Goal: Information Seeking & Learning: Learn about a topic

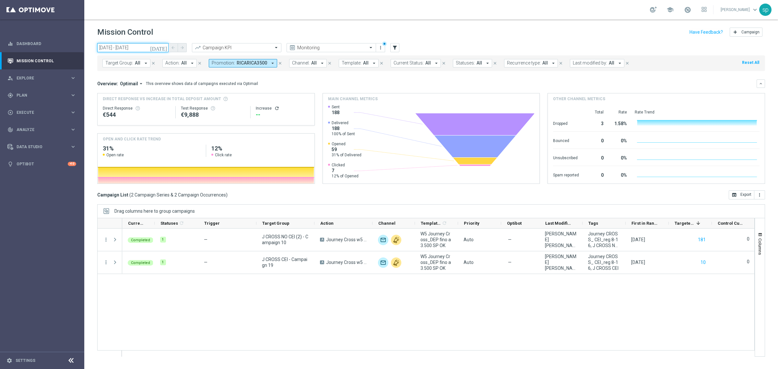
click at [141, 48] on input "03 Sep 2025 - 03 Sep 2025" at bounding box center [132, 47] width 71 height 9
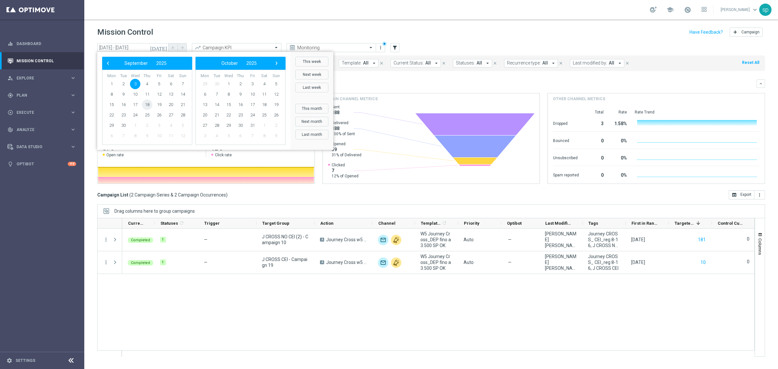
click at [149, 103] on span "18" at bounding box center [147, 105] width 10 height 10
click at [204, 96] on span "6" at bounding box center [205, 94] width 10 height 10
type input "18 Sep 2025 - 06 Oct 2025"
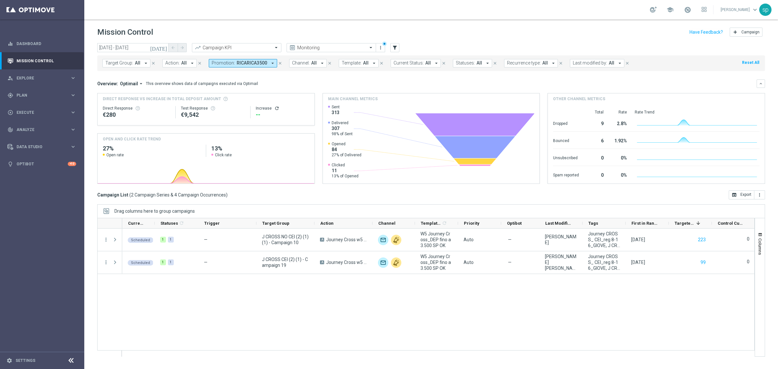
click at [231, 59] on button "Promotion: RICARICA3500 arrow_drop_down" at bounding box center [243, 63] width 68 height 8
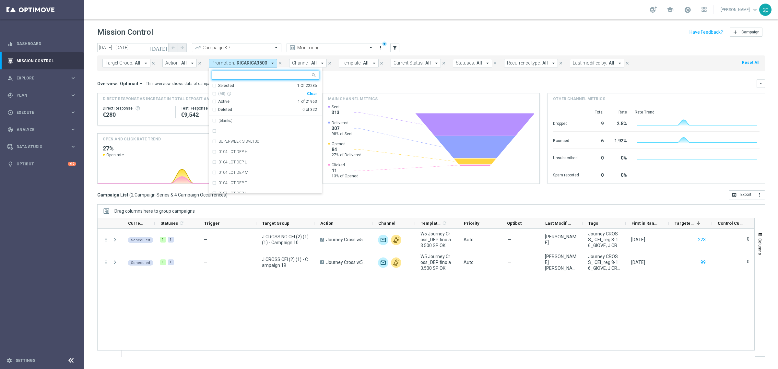
click at [0, 0] on div "Clear" at bounding box center [0, 0] width 0 height 0
click at [346, 71] on mini-dashboard "Overview: Optimail arrow_drop_down This overview shows data of campaigns execut…" at bounding box center [431, 130] width 668 height 119
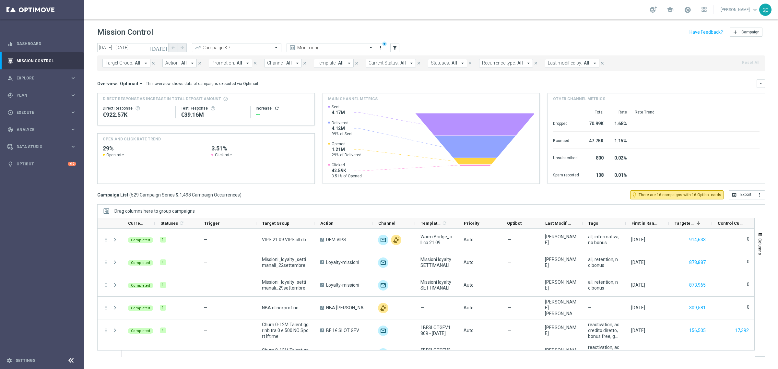
click at [233, 62] on button "Promotion: All arrow_drop_down" at bounding box center [230, 63] width 43 height 8
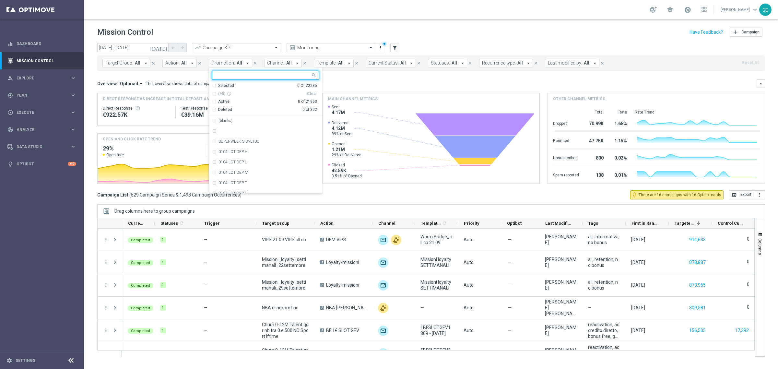
paste input "BONUSDEP FINO10"
click at [252, 122] on div "BONUSDEP FINO10" at bounding box center [269, 121] width 101 height 4
type input "BONUSDEP FINO10"
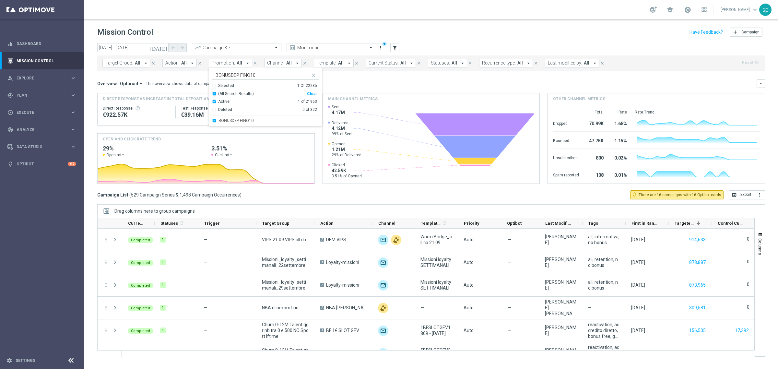
click at [372, 71] on div "Target Group: All arrow_drop_down close Action: All arrow_drop_down close Promo…" at bounding box center [431, 63] width 668 height 16
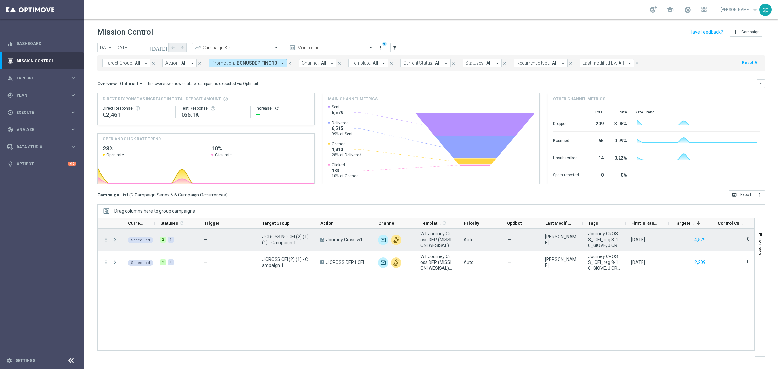
click at [113, 240] on span at bounding box center [115, 239] width 6 height 5
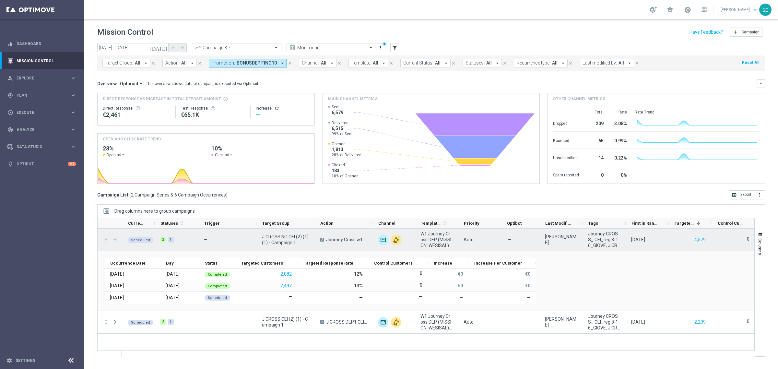
click at [115, 240] on span at bounding box center [115, 239] width 6 height 5
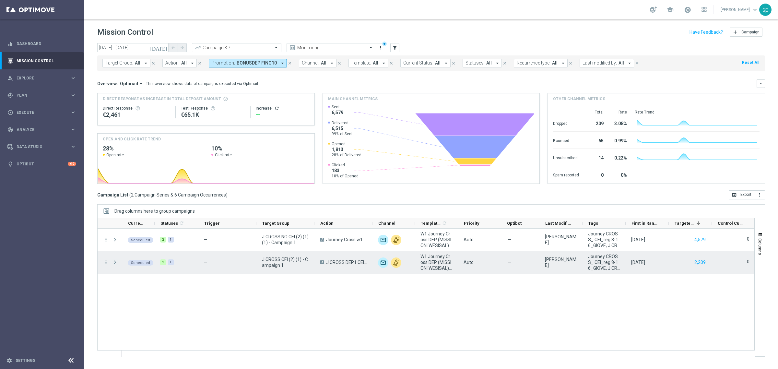
click at [114, 262] on span at bounding box center [115, 262] width 6 height 5
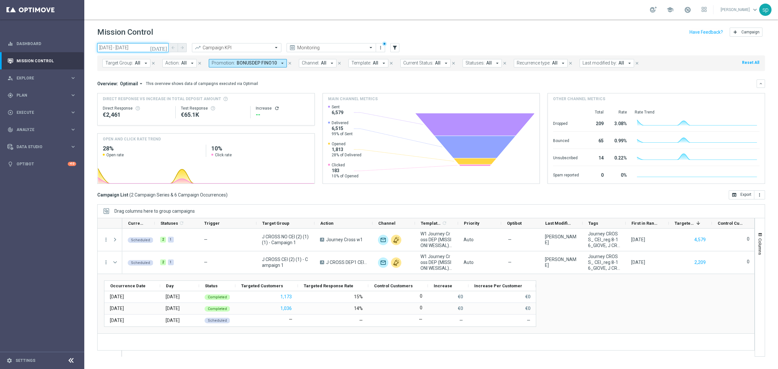
click at [120, 49] on input "18 Sep 2025 - 06 Oct 2025" at bounding box center [132, 47] width 71 height 9
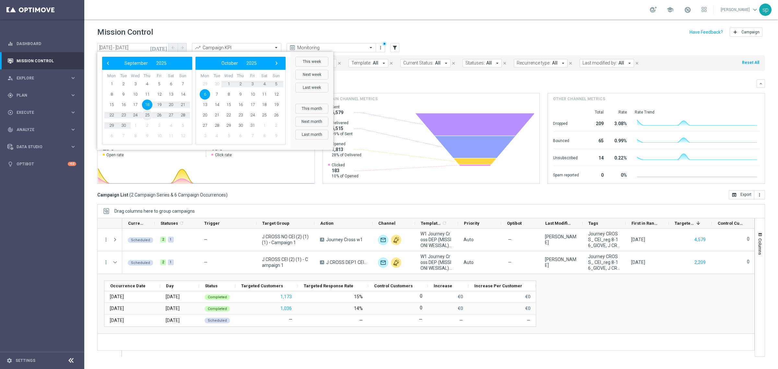
click at [148, 114] on span "25" at bounding box center [147, 115] width 10 height 10
click at [241, 82] on span "2" at bounding box center [240, 84] width 10 height 10
type input "25 Sep 2025 - 02 Oct 2025"
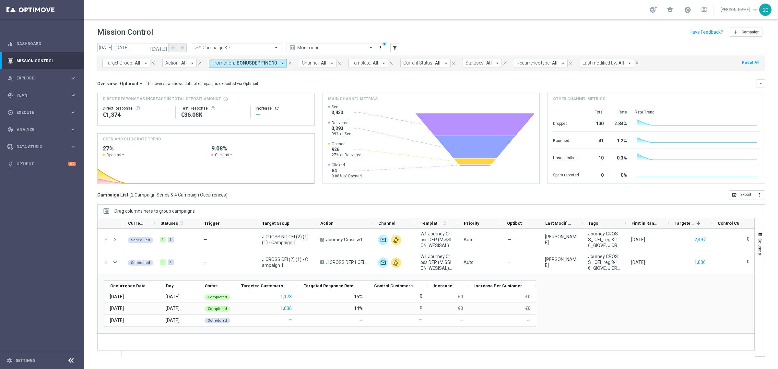
click at [262, 65] on span "BONUSDEP FINO10" at bounding box center [257, 63] width 40 height 6
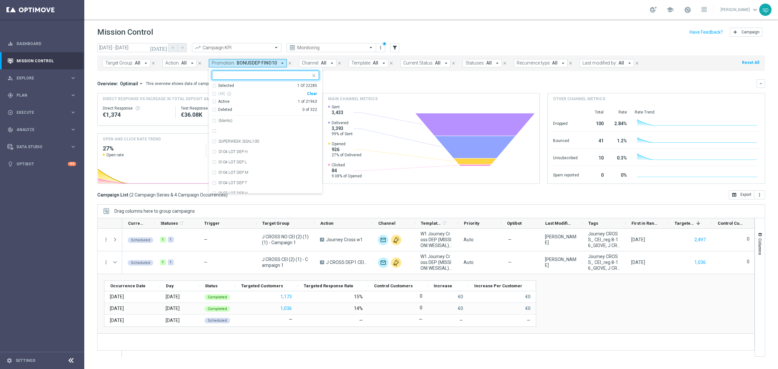
click at [0, 0] on div "Clear" at bounding box center [0, 0] width 0 height 0
click at [335, 75] on mini-dashboard "Overview: Optimail arrow_drop_down This overview shows data of campaigns execut…" at bounding box center [431, 130] width 668 height 119
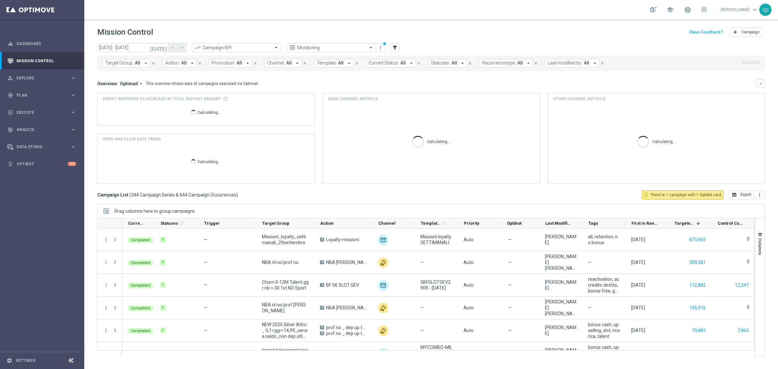
click at [248, 64] on button "Promotion: All arrow_drop_down" at bounding box center [230, 63] width 43 height 8
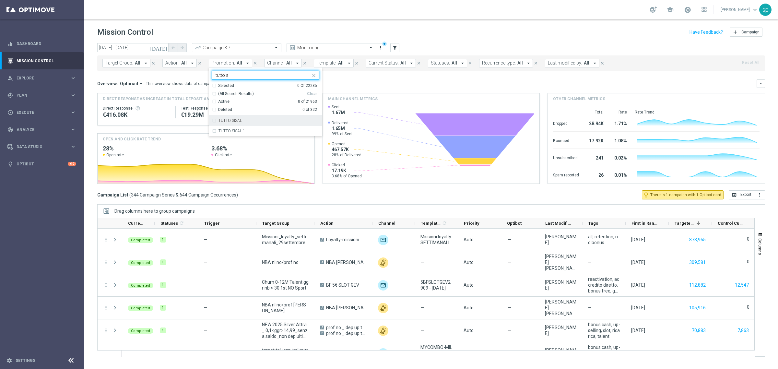
click at [250, 121] on div "TUTTO SISAL" at bounding box center [269, 121] width 101 height 4
type input "tutto s"
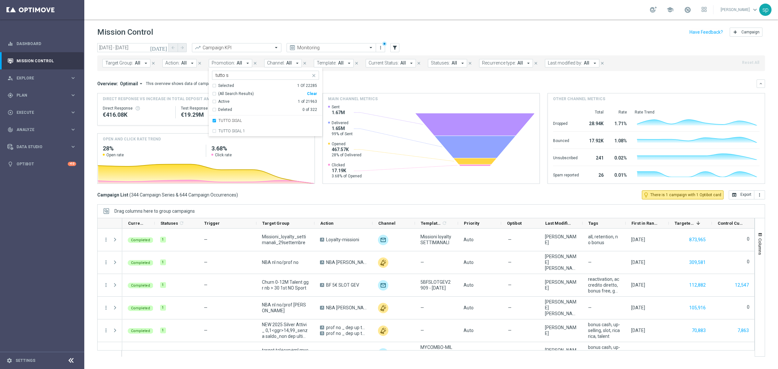
click at [325, 84] on div "Overview: Optimail arrow_drop_down This overview shows data of campaigns execut…" at bounding box center [426, 84] width 659 height 6
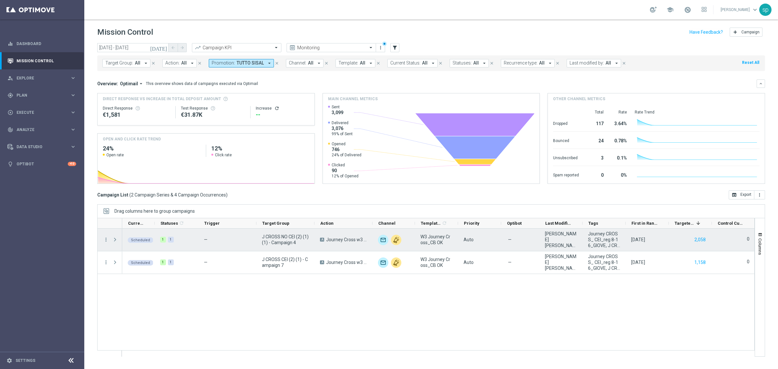
click at [112, 239] on span at bounding box center [115, 239] width 6 height 5
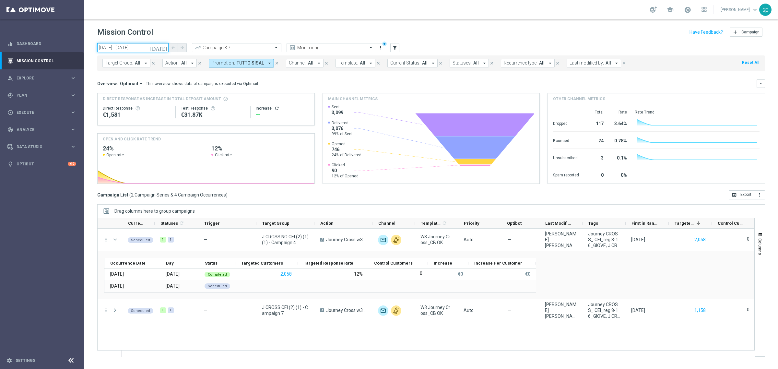
click at [118, 48] on input "25 Sep 2025 - 02 Oct 2025" at bounding box center [132, 47] width 71 height 9
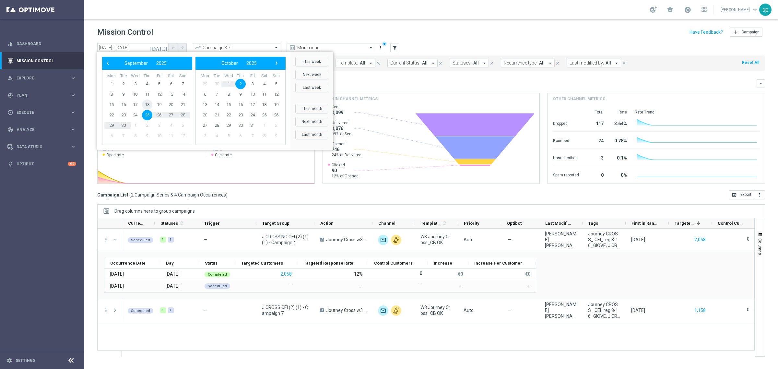
click at [144, 105] on span "18" at bounding box center [147, 105] width 10 height 10
click at [272, 85] on span "5" at bounding box center [276, 84] width 10 height 10
type input "[DATE] - [DATE]"
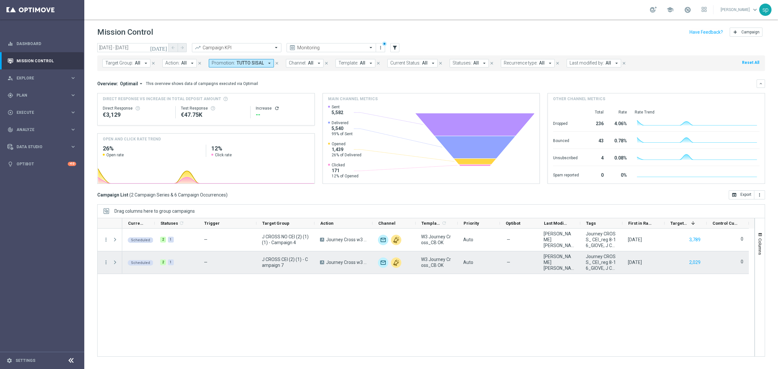
click at [115, 262] on span "Press SPACE to select this row." at bounding box center [115, 262] width 6 height 5
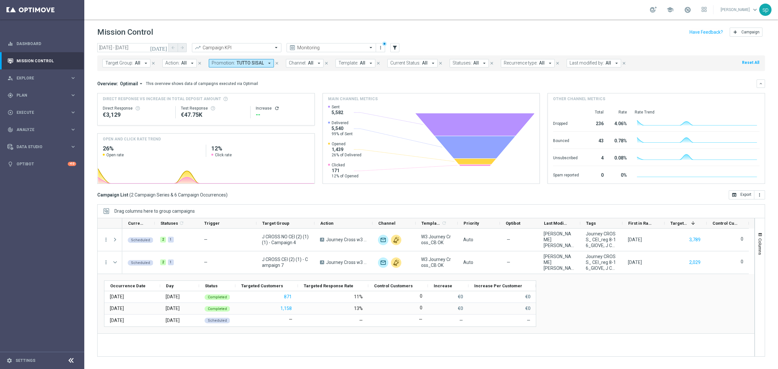
click at [242, 57] on div "Target Group: All arrow_drop_down close Action: All arrow_drop_down close Promo…" at bounding box center [431, 63] width 668 height 16
click at [250, 64] on span "TUTTO SISAL" at bounding box center [250, 63] width 27 height 6
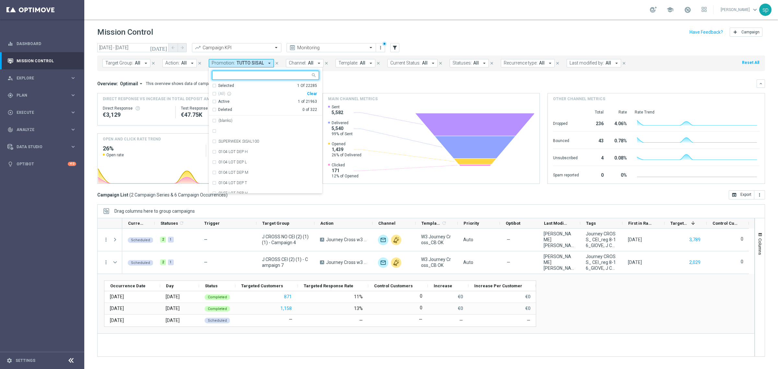
click at [0, 0] on div "Clear" at bounding box center [0, 0] width 0 height 0
click at [366, 78] on mini-dashboard "Overview: Optimail arrow_drop_down This overview shows data of campaigns execut…" at bounding box center [431, 130] width 668 height 119
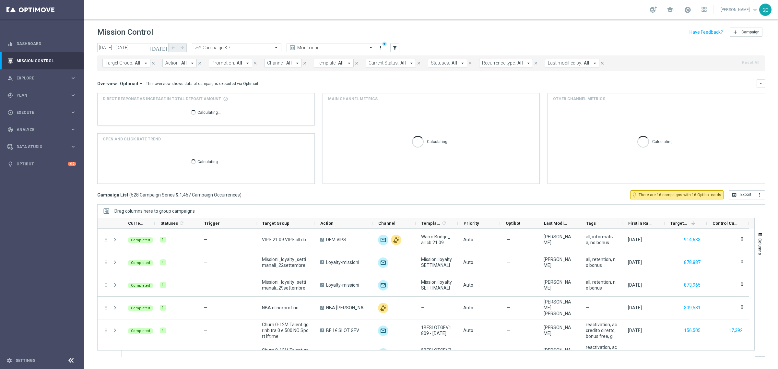
drag, startPoint x: 247, startPoint y: 65, endPoint x: 243, endPoint y: 65, distance: 3.9
click at [245, 65] on icon "arrow_drop_down" at bounding box center [248, 63] width 6 height 6
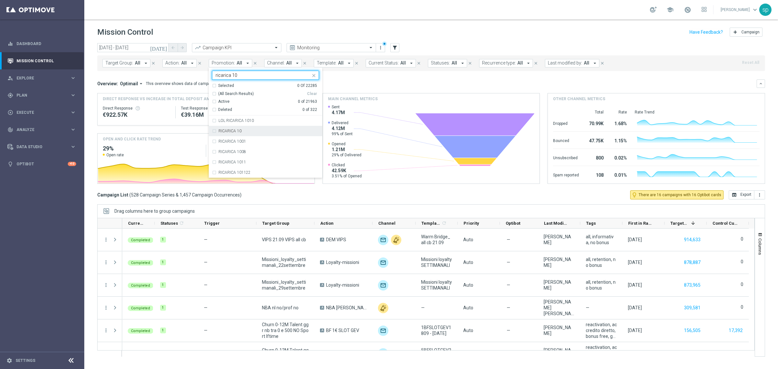
click at [246, 131] on div "RICARICA 10" at bounding box center [269, 131] width 101 height 4
type input "ricarica 10"
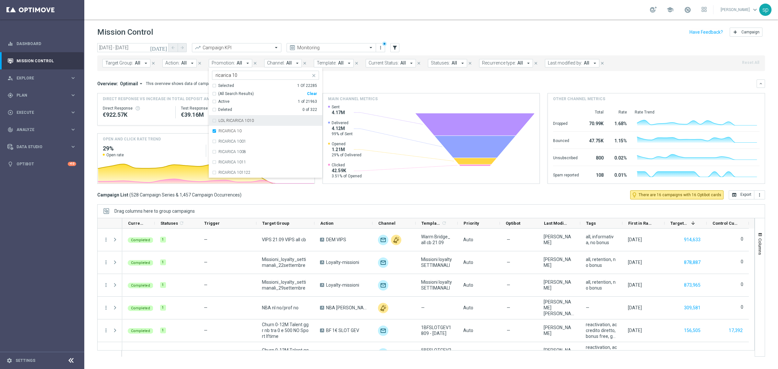
click at [336, 73] on mini-dashboard "Overview: Optimail arrow_drop_down This overview shows data of campaigns execut…" at bounding box center [431, 130] width 668 height 119
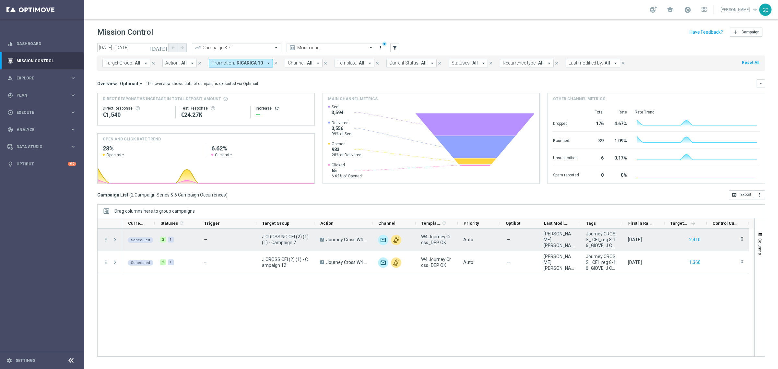
click at [119, 238] on span at bounding box center [115, 239] width 7 height 13
drag, startPoint x: 114, startPoint y: 240, endPoint x: 113, endPoint y: 233, distance: 6.8
click at [113, 233] on span at bounding box center [115, 239] width 7 height 13
click at [115, 238] on span at bounding box center [115, 239] width 6 height 5
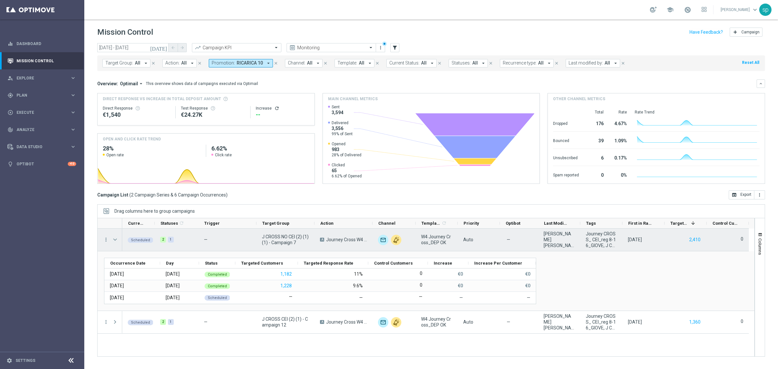
click at [117, 238] on span at bounding box center [115, 239] width 6 height 5
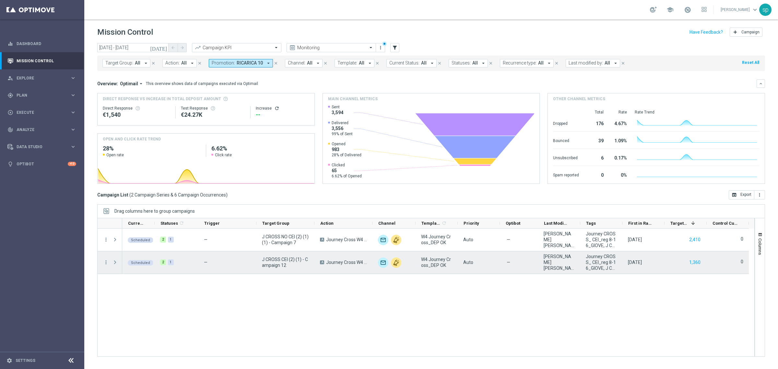
click at [114, 264] on span at bounding box center [115, 262] width 6 height 5
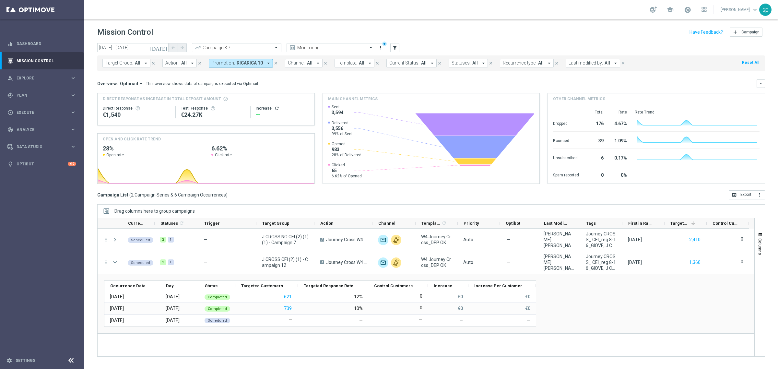
click at [266, 62] on icon "arrow_drop_down" at bounding box center [269, 63] width 6 height 6
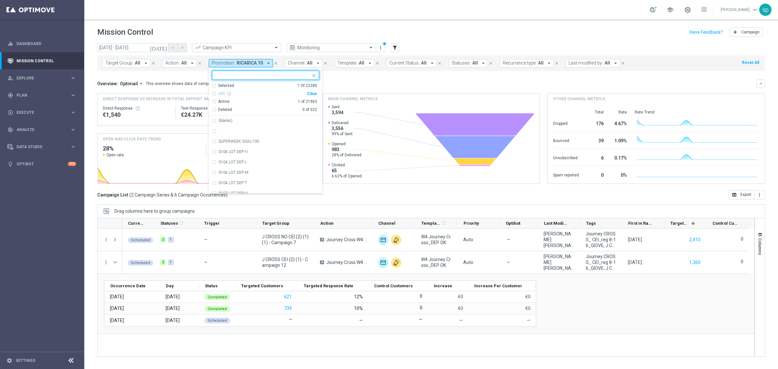
click at [0, 0] on div "Clear" at bounding box center [0, 0] width 0 height 0
click at [336, 81] on div "Overview: Optimail arrow_drop_down This overview shows data of campaigns execut…" at bounding box center [426, 84] width 659 height 6
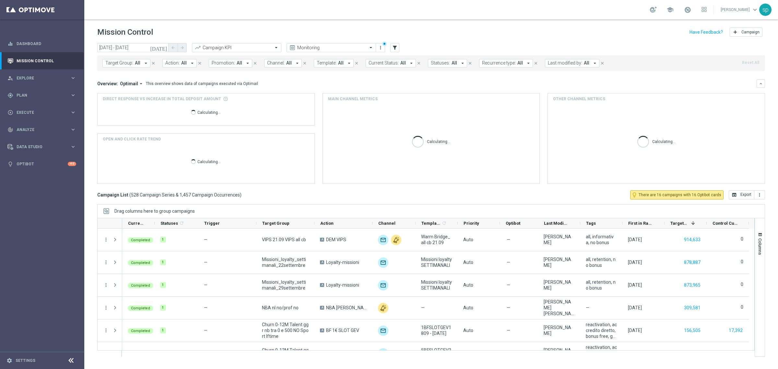
click at [237, 63] on span "All" at bounding box center [240, 63] width 6 height 6
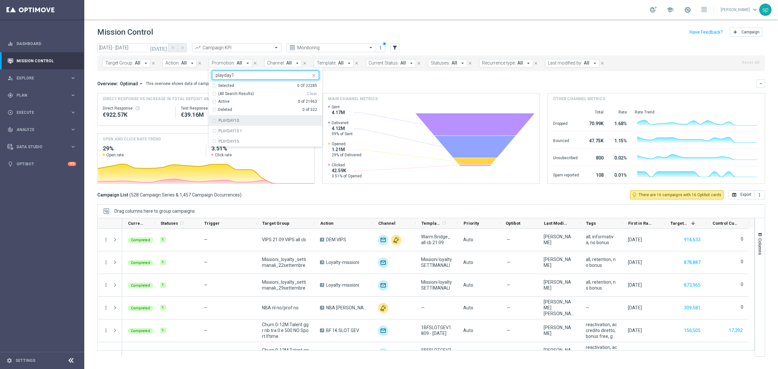
click at [245, 120] on div "PLAYDAY10" at bounding box center [269, 121] width 101 height 4
type input "playday1"
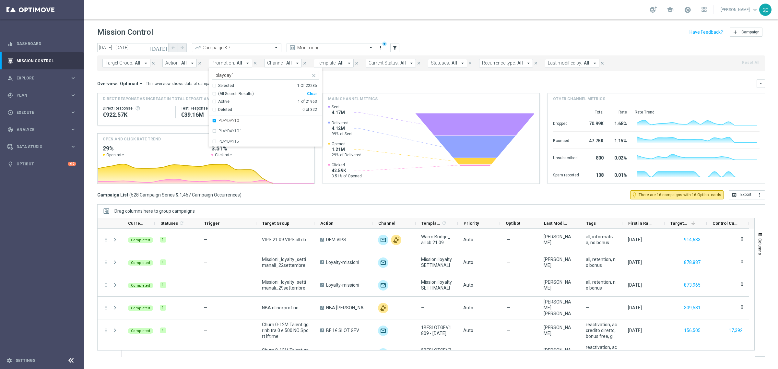
click at [372, 71] on mini-dashboard "Overview: Optimail arrow_drop_down This overview shows data of campaigns execut…" at bounding box center [431, 130] width 668 height 119
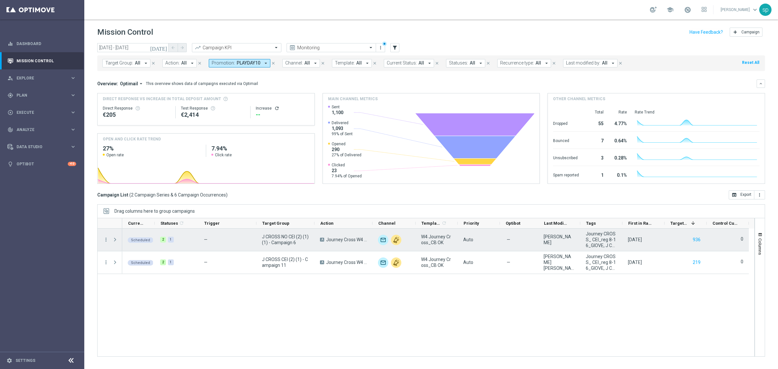
click at [112, 239] on div at bounding box center [115, 240] width 13 height 22
click at [114, 239] on span at bounding box center [115, 239] width 6 height 5
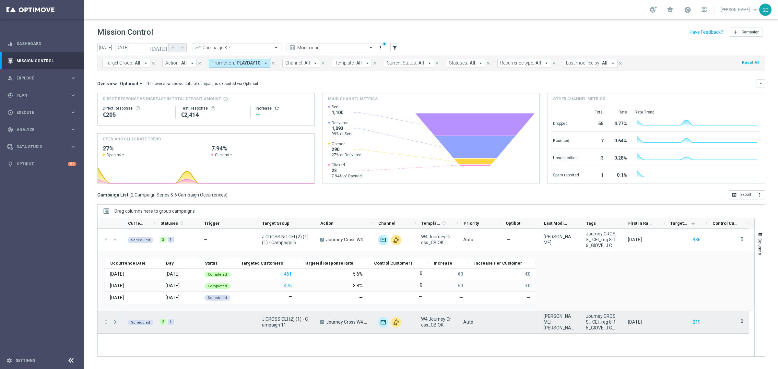
click at [115, 320] on span at bounding box center [115, 321] width 6 height 5
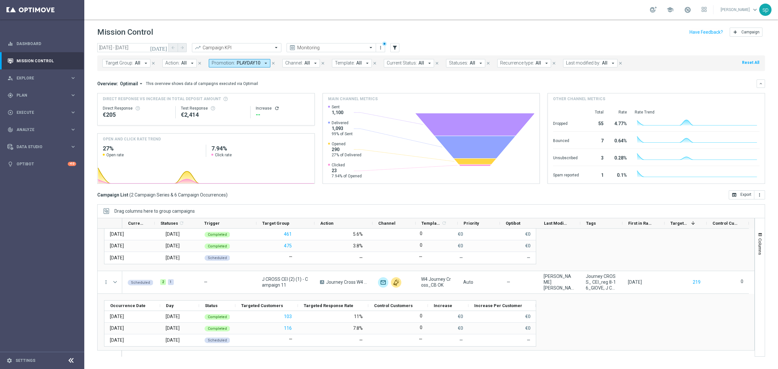
scroll to position [43, 0]
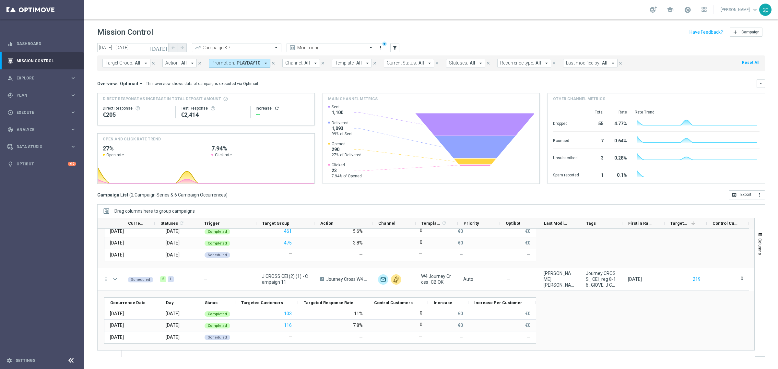
click at [241, 65] on span "PLAYDAY10" at bounding box center [249, 63] width 24 height 6
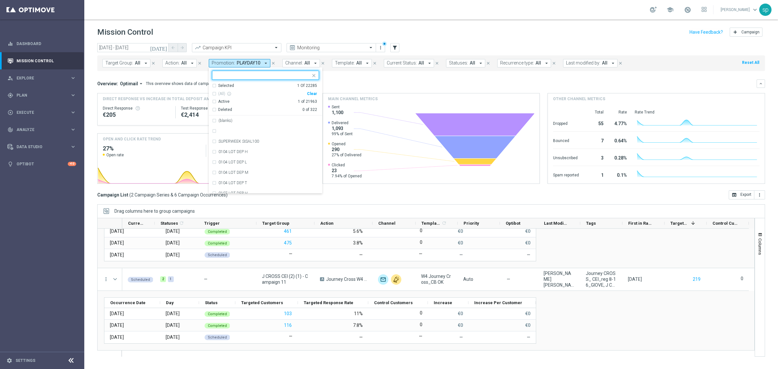
click at [0, 0] on div "Clear" at bounding box center [0, 0] width 0 height 0
click at [327, 85] on div "Overview: Optimail arrow_drop_down This overview shows data of campaigns execut…" at bounding box center [426, 84] width 659 height 6
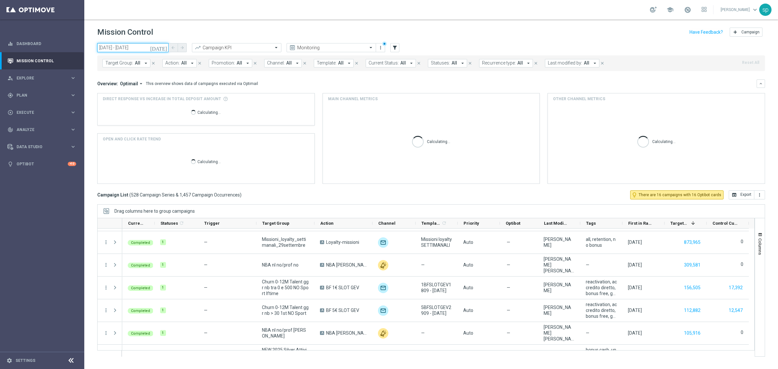
click at [149, 49] on input "[DATE] - [DATE]" at bounding box center [132, 47] width 71 height 9
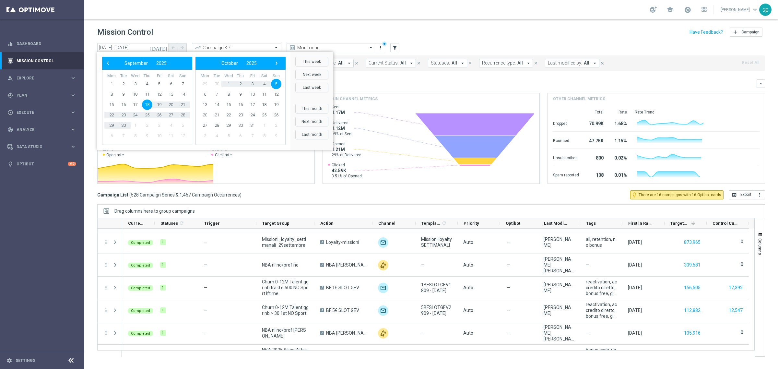
click at [359, 82] on div "Overview: Optimail arrow_drop_down This overview shows data of campaigns execut…" at bounding box center [426, 84] width 659 height 6
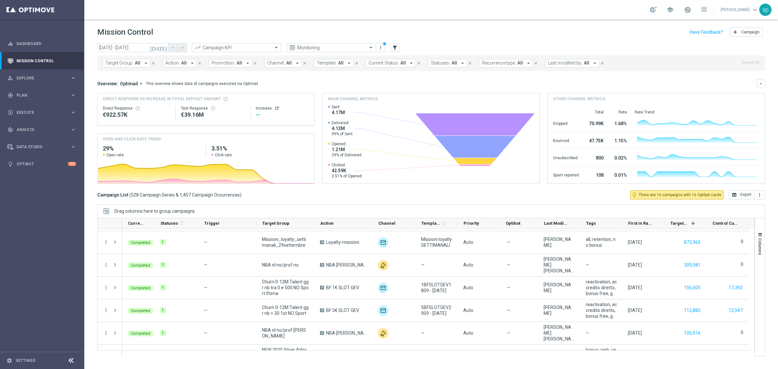
click at [233, 66] on button "Promotion: All arrow_drop_down" at bounding box center [230, 63] width 43 height 8
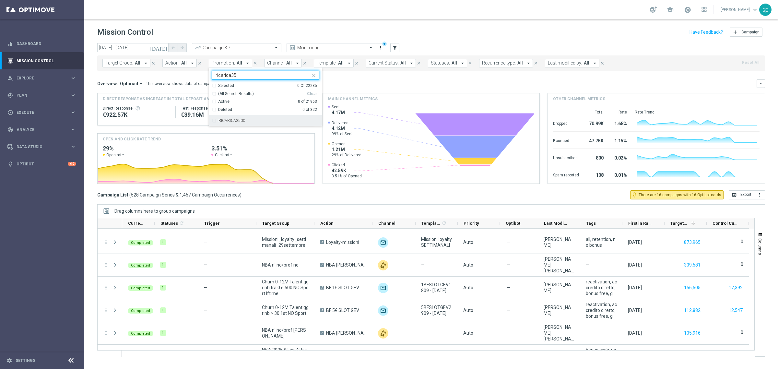
click at [240, 124] on div "RICARICA3500" at bounding box center [265, 120] width 107 height 10
type input "ricarica35"
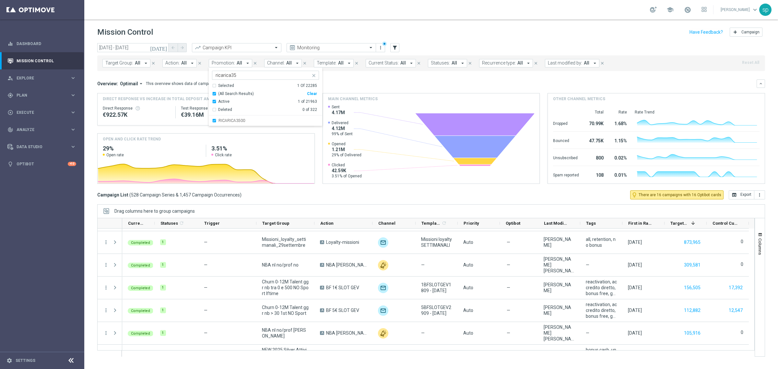
click at [344, 88] on div "Overview: Optimail arrow_drop_down This overview shows data of campaigns execut…" at bounding box center [431, 83] width 668 height 8
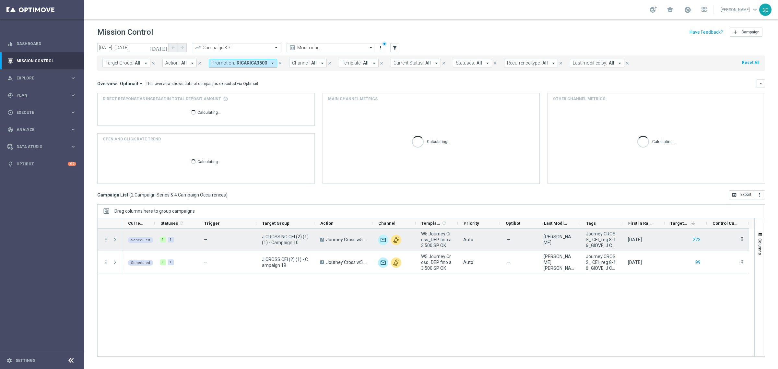
scroll to position [0, 0]
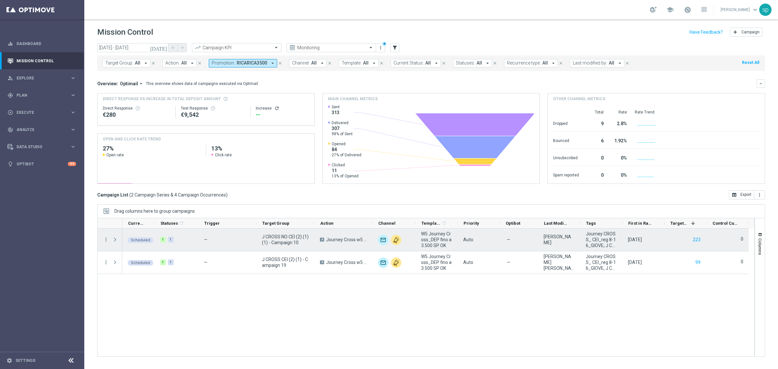
click at [115, 240] on span at bounding box center [115, 239] width 6 height 5
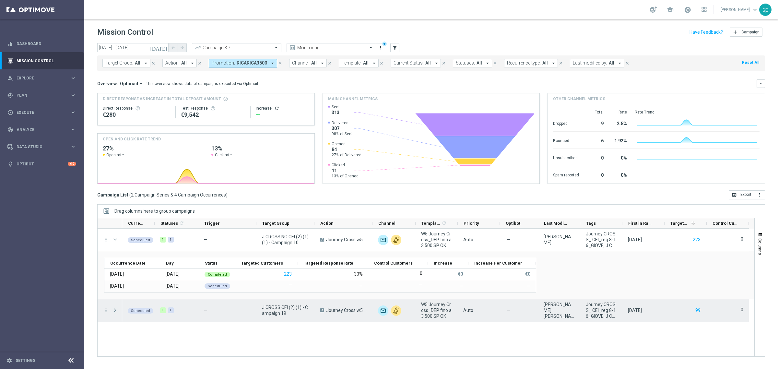
click at [114, 309] on span at bounding box center [115, 310] width 6 height 5
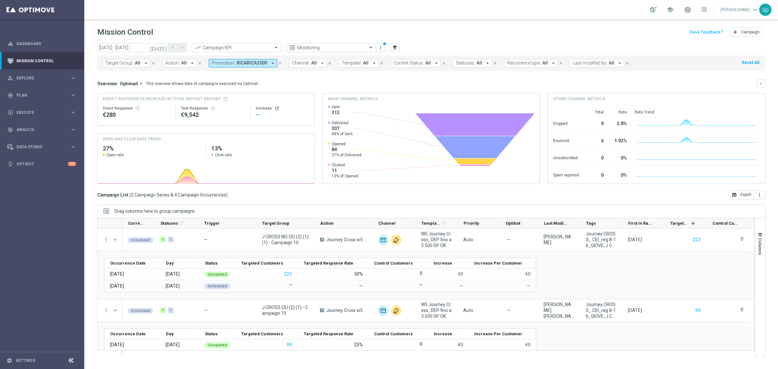
click at [255, 63] on span "RICARICA3500" at bounding box center [252, 63] width 30 height 6
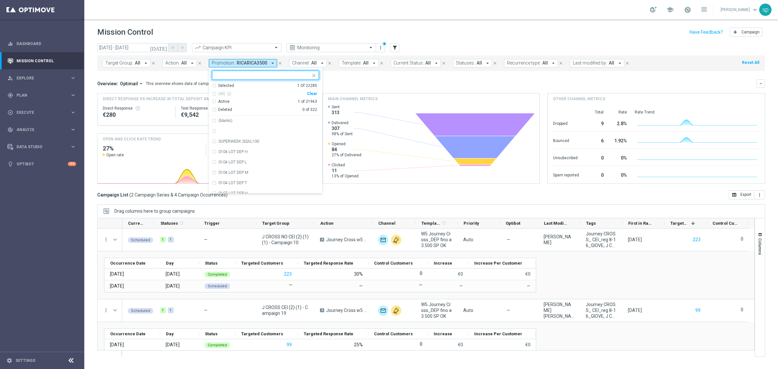
click at [0, 0] on div "Clear" at bounding box center [0, 0] width 0 height 0
click at [269, 70] on div "Selected 0 Of 22285 (All) info_outline Clear Active 0 of 21963 Deleted 0 of 322…" at bounding box center [265, 130] width 113 height 126
click at [373, 70] on div "Target Group: All arrow_drop_down close Action: All arrow_drop_down close Promo…" at bounding box center [431, 63] width 668 height 16
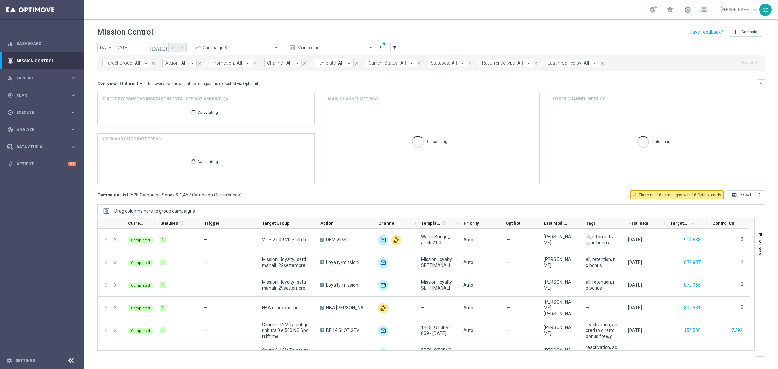
click at [240, 61] on button "Promotion: All arrow_drop_down" at bounding box center [230, 63] width 43 height 8
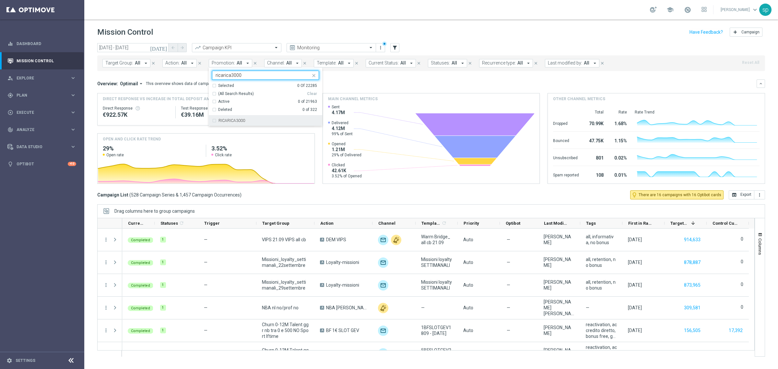
click at [250, 118] on div "RICARICA3000" at bounding box center [265, 120] width 107 height 10
type input "ricarica3000"
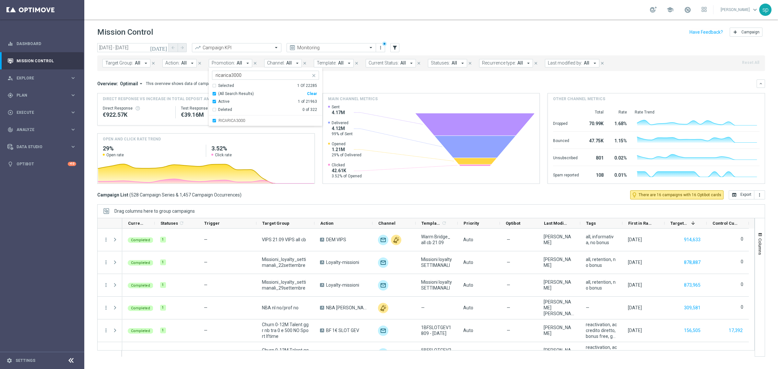
click at [329, 88] on div "Overview: Optimail arrow_drop_down This overview shows data of campaigns execut…" at bounding box center [431, 131] width 668 height 104
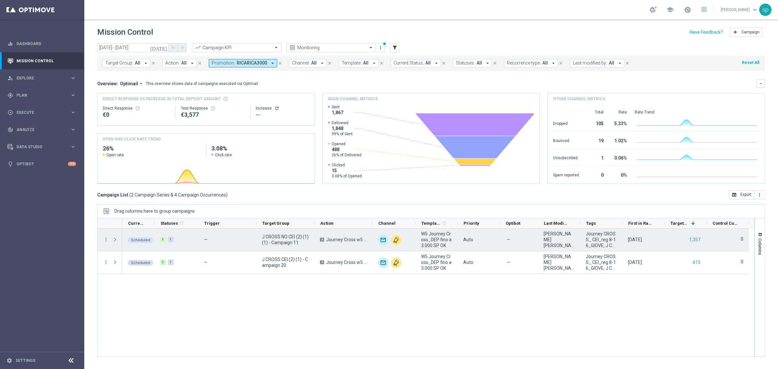
click at [114, 239] on span at bounding box center [115, 239] width 6 height 5
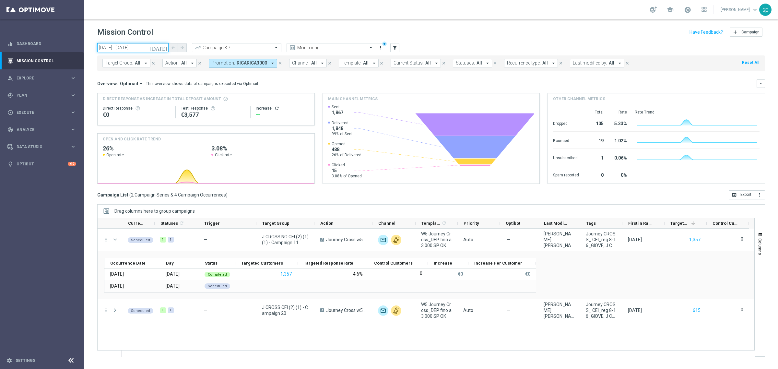
click at [108, 45] on input "18 Sep 2025 - 05 Oct 2025" at bounding box center [132, 47] width 71 height 9
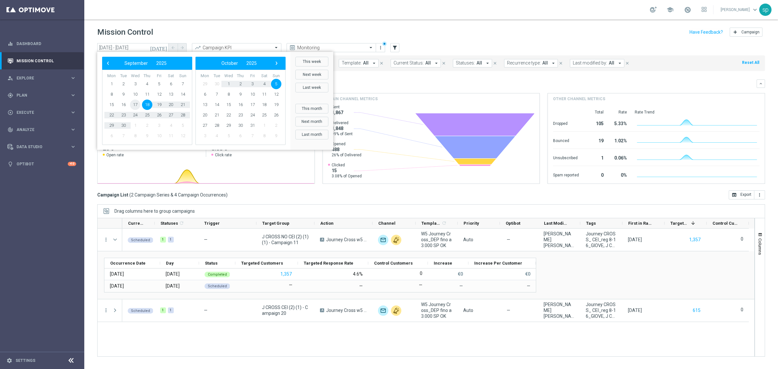
click at [135, 102] on span "17" at bounding box center [135, 105] width 10 height 10
click at [274, 83] on span "5" at bounding box center [276, 84] width 10 height 10
type input "[DATE] - [DATE]"
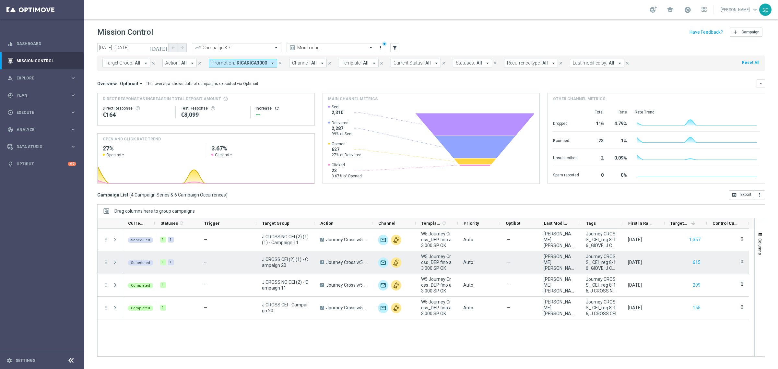
click at [114, 263] on span "Press SPACE to select this row." at bounding box center [115, 262] width 6 height 5
click at [116, 260] on span "Press SPACE to select this row." at bounding box center [115, 262] width 6 height 5
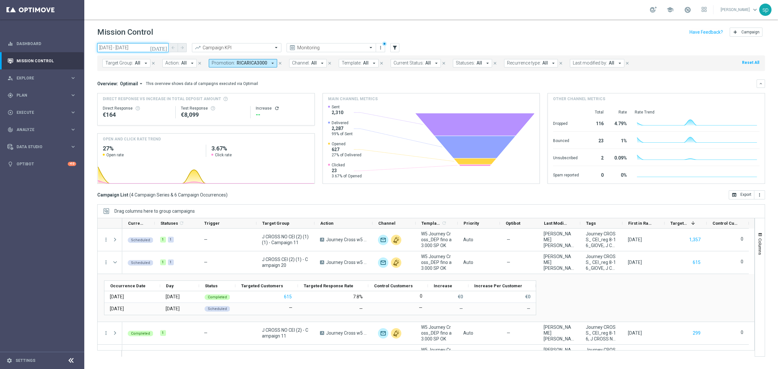
click at [130, 47] on input "[DATE] - [DATE]" at bounding box center [132, 47] width 71 height 9
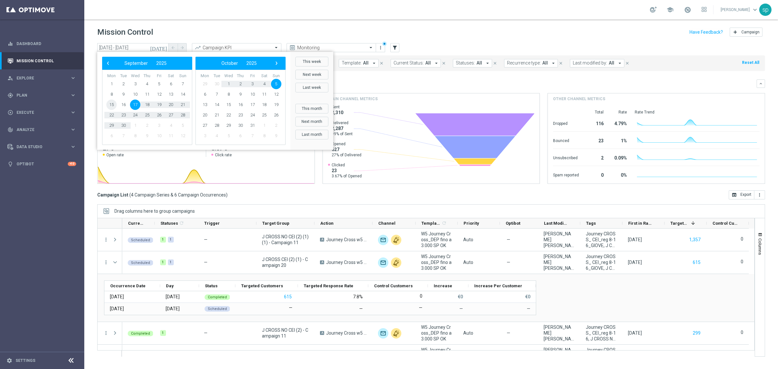
click at [109, 102] on span "15" at bounding box center [111, 105] width 10 height 10
click at [275, 83] on span "5" at bounding box center [276, 84] width 10 height 10
type input "15 Sep 2025 - 05 Oct 2025"
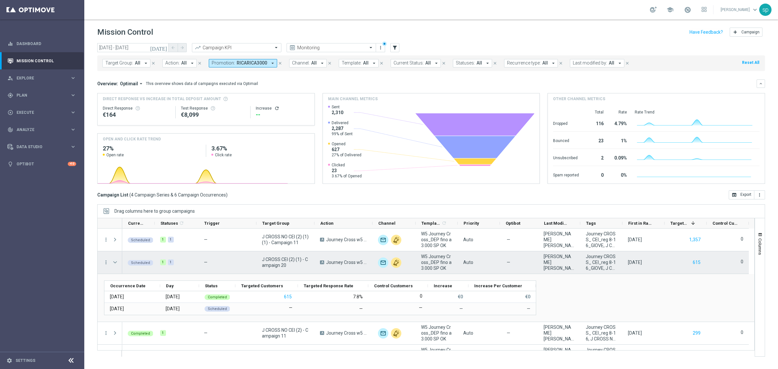
click at [115, 260] on span "Press SPACE to select this row." at bounding box center [115, 262] width 6 height 5
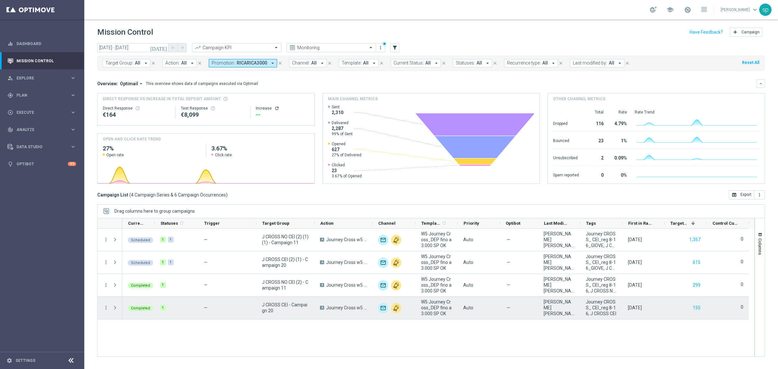
click at [116, 308] on span "Press SPACE to select this row." at bounding box center [115, 307] width 6 height 5
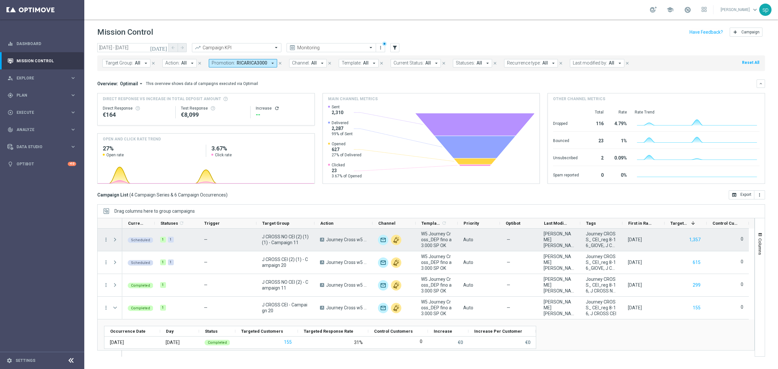
click at [116, 240] on span "Press SPACE to select this row." at bounding box center [115, 239] width 6 height 5
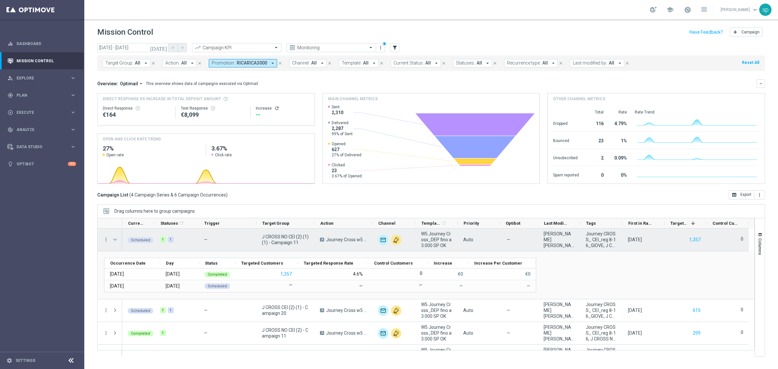
click at [115, 239] on span "Press SPACE to select this row." at bounding box center [115, 239] width 6 height 5
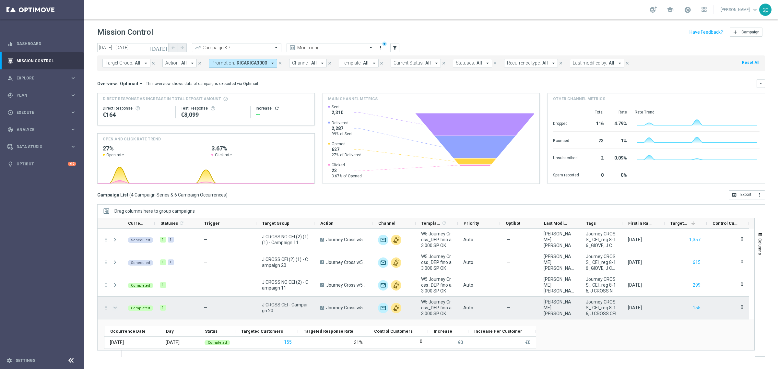
click at [116, 309] on span "Press SPACE to select this row." at bounding box center [115, 307] width 6 height 5
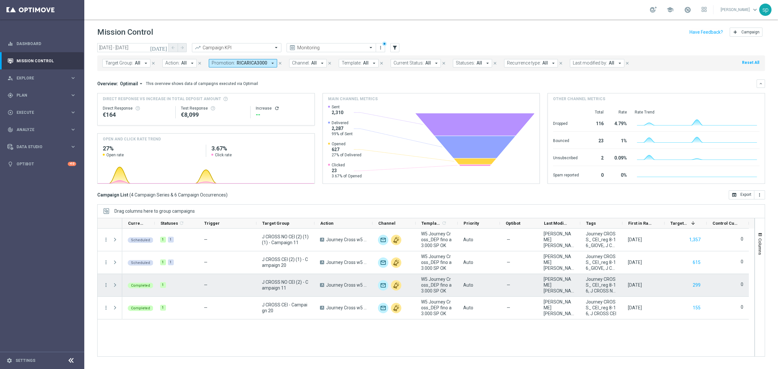
click at [113, 283] on span "Press SPACE to select this row." at bounding box center [115, 284] width 6 height 5
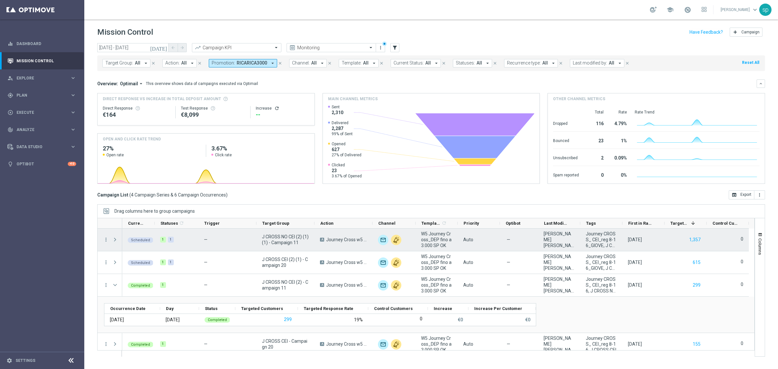
click at [117, 240] on span "Press SPACE to select this row." at bounding box center [115, 239] width 6 height 5
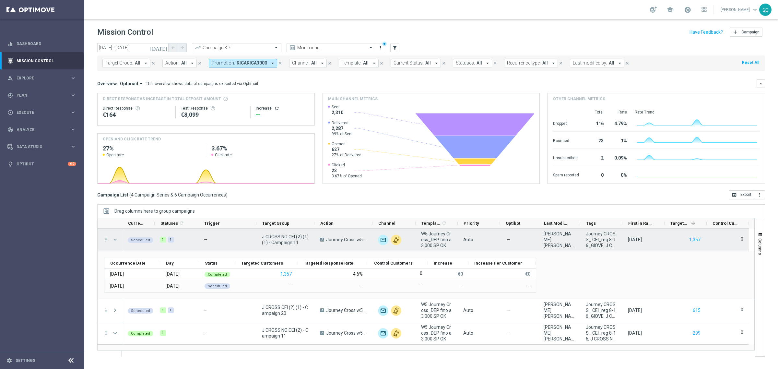
click at [117, 240] on span "Press SPACE to select this row." at bounding box center [115, 239] width 6 height 5
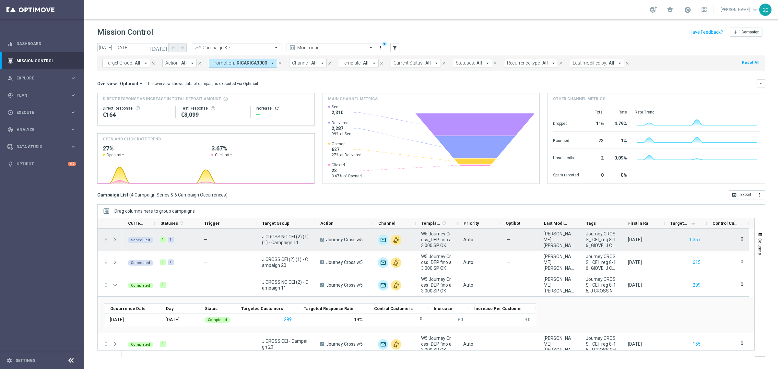
click at [115, 239] on span "Press SPACE to select this row." at bounding box center [115, 239] width 6 height 5
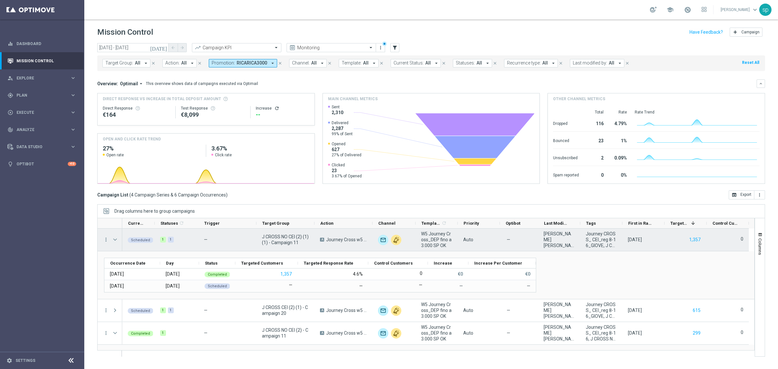
click at [114, 240] on span "Press SPACE to select this row." at bounding box center [115, 239] width 6 height 5
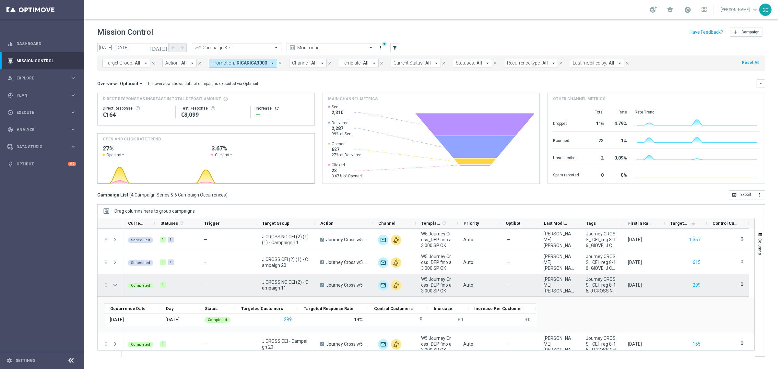
click at [114, 284] on span "Press SPACE to select this row." at bounding box center [115, 284] width 6 height 5
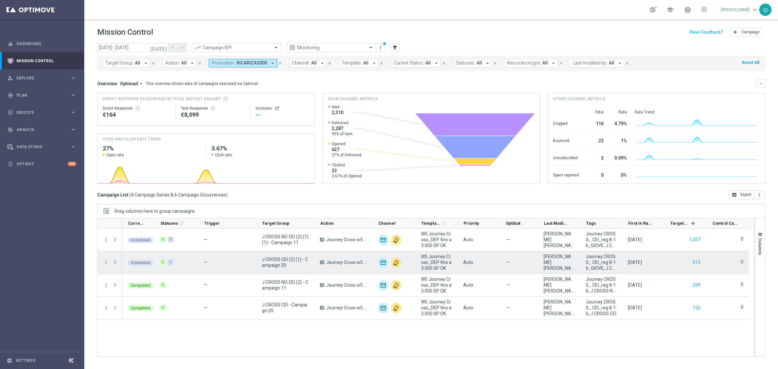
click at [115, 262] on span "Press SPACE to select this row." at bounding box center [115, 262] width 6 height 5
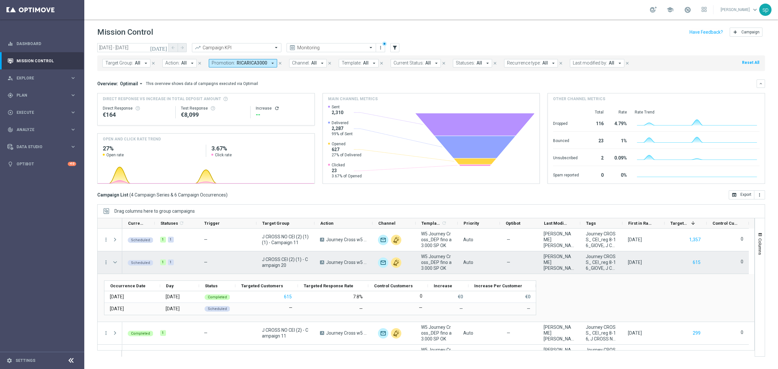
click at [114, 260] on span "Press SPACE to select this row." at bounding box center [115, 262] width 6 height 5
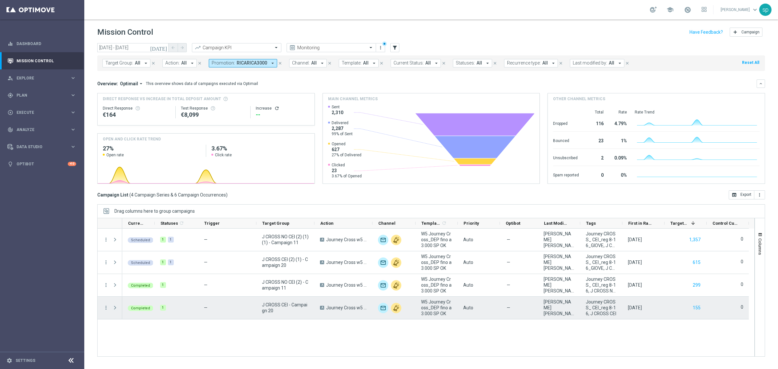
click at [117, 307] on span "Press SPACE to select this row." at bounding box center [115, 307] width 6 height 5
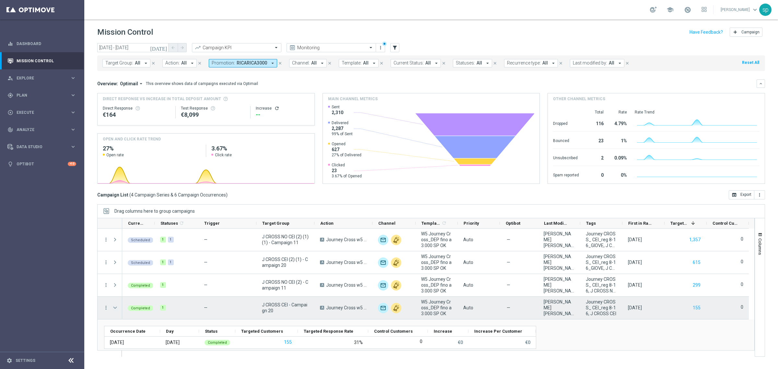
click at [118, 307] on span "Press SPACE to select this row." at bounding box center [115, 307] width 6 height 5
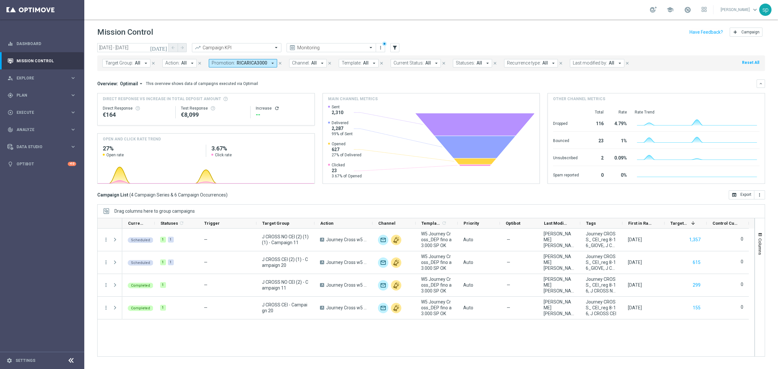
click at [228, 58] on div "Target Group: All arrow_drop_down close Action: All arrow_drop_down close Promo…" at bounding box center [431, 63] width 668 height 16
click at [230, 63] on span "Promotion:" at bounding box center [223, 63] width 23 height 6
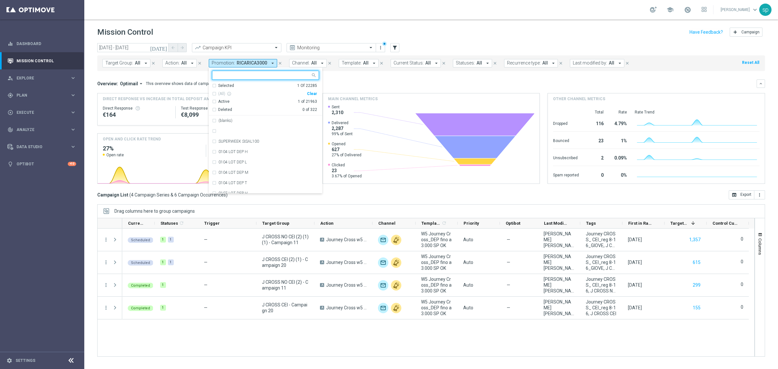
click at [0, 0] on div "Clear" at bounding box center [0, 0] width 0 height 0
click at [343, 78] on mini-dashboard "Overview: Optimail arrow_drop_down This overview shows data of campaigns execut…" at bounding box center [431, 130] width 668 height 119
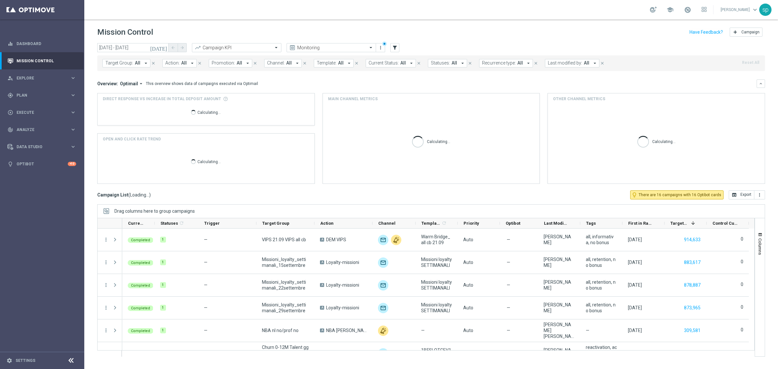
drag, startPoint x: 254, startPoint y: 65, endPoint x: 249, endPoint y: 65, distance: 4.9
click at [249, 65] on div "Promotion: All arrow_drop_down close" at bounding box center [236, 63] width 55 height 8
click at [241, 63] on button "Promotion: All arrow_drop_down" at bounding box center [230, 63] width 43 height 8
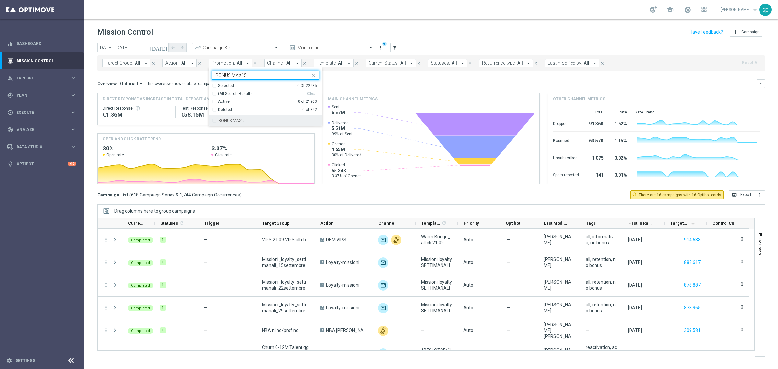
type input "BONUS MAX15"
click at [253, 126] on div "Direct Response VS Increase In Total Deposit Amount Direct Response €1.36M Test…" at bounding box center [431, 138] width 668 height 91
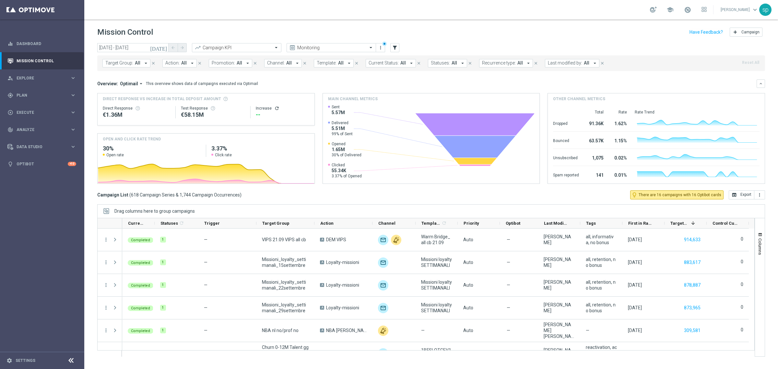
click at [230, 58] on div "Target Group: All arrow_drop_down close Action: All arrow_drop_down close Promo…" at bounding box center [431, 63] width 668 height 16
click at [231, 60] on span "Promotion:" at bounding box center [223, 63] width 23 height 6
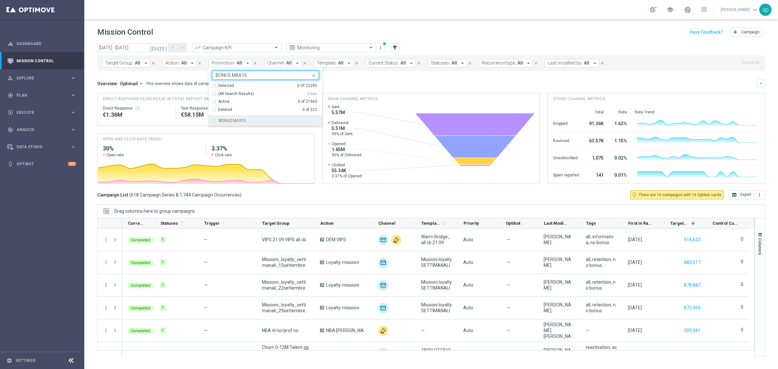
click at [250, 122] on div "BONUS MAX15" at bounding box center [269, 121] width 101 height 4
type input "BONUS MAX15"
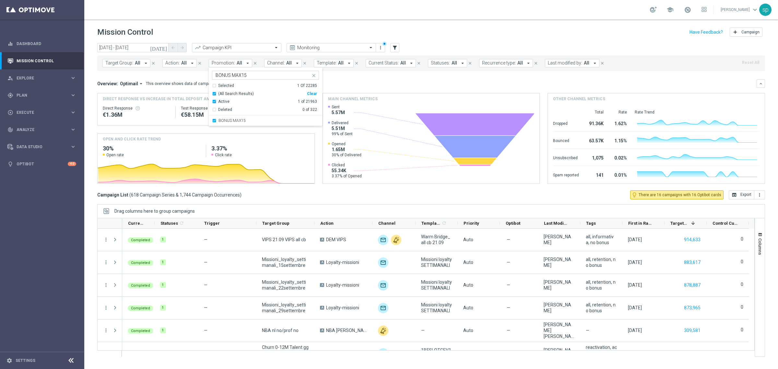
click at [323, 83] on div "Overview: Optimail arrow_drop_down This overview shows data of campaigns execut…" at bounding box center [426, 84] width 659 height 6
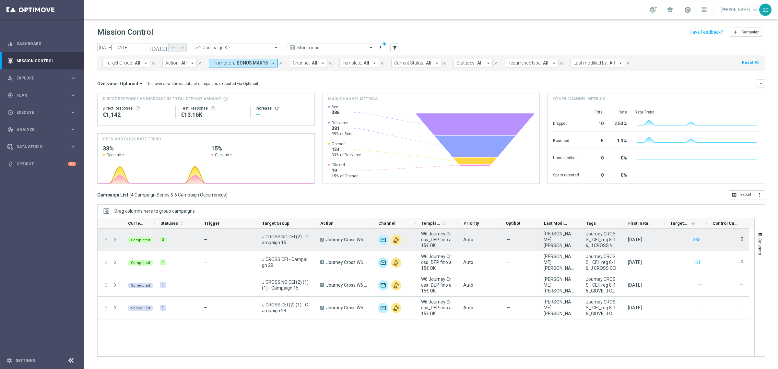
click at [115, 240] on span at bounding box center [115, 239] width 6 height 5
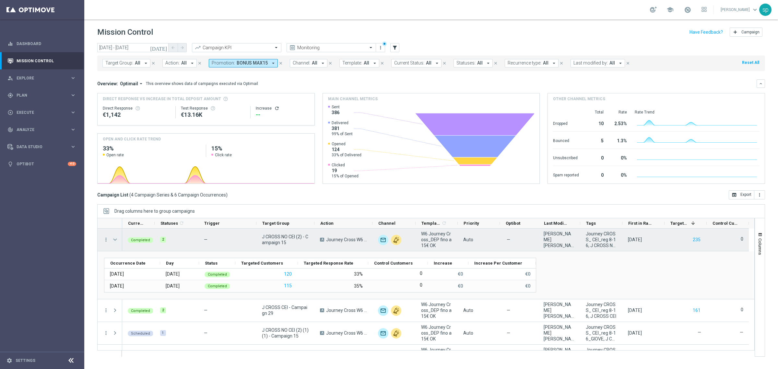
click at [114, 241] on span at bounding box center [115, 239] width 6 height 5
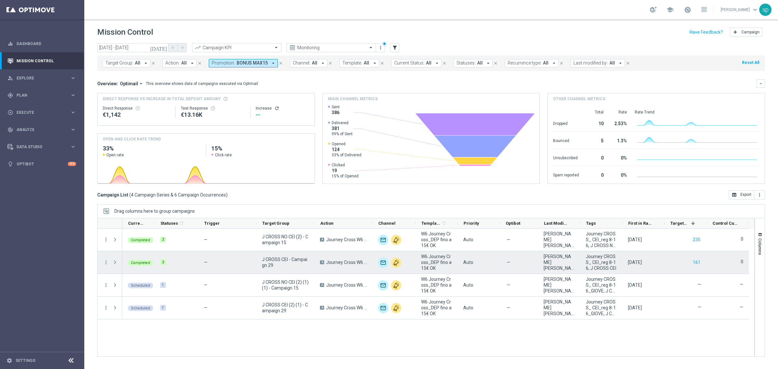
click at [115, 262] on span at bounding box center [115, 262] width 6 height 5
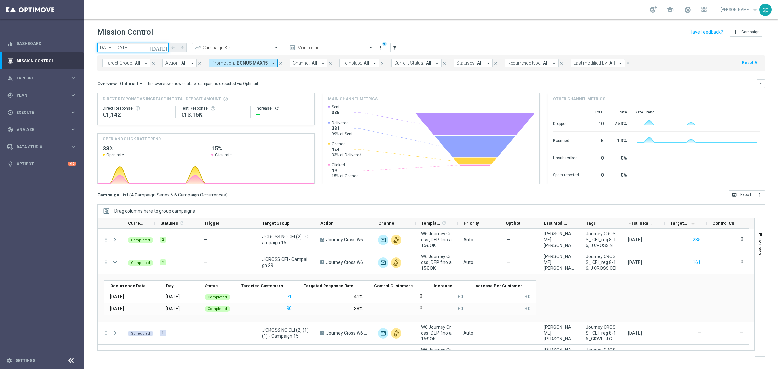
click at [132, 46] on input "15 Sep 2025 - 05 Oct 2025" at bounding box center [132, 47] width 71 height 9
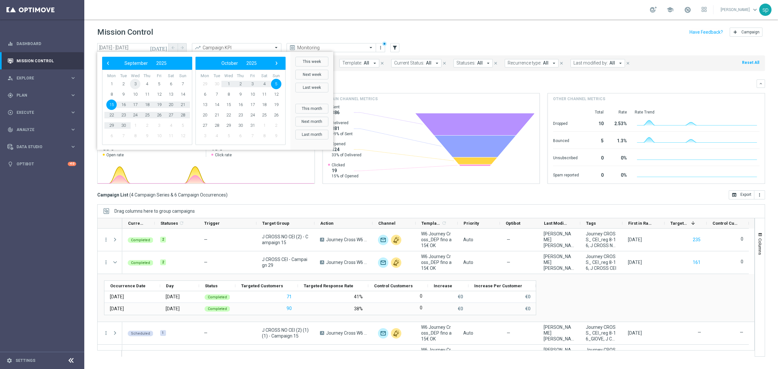
click at [134, 82] on span "3" at bounding box center [135, 84] width 10 height 10
click at [277, 86] on span "5" at bounding box center [276, 84] width 10 height 10
type input "03 Sep 2025 - 05 Oct 2025"
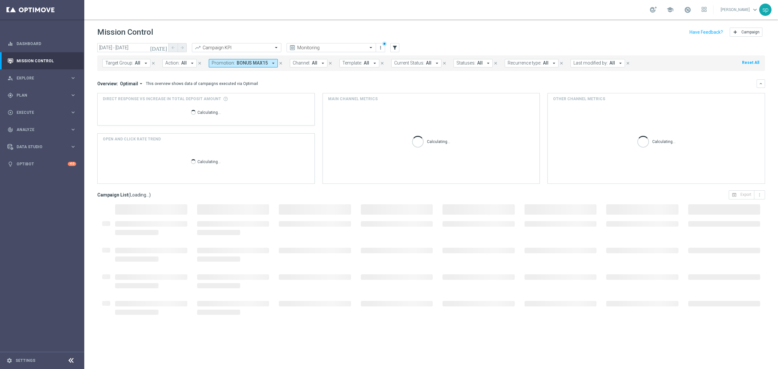
click at [336, 79] on mini-dashboard "Overview: Optimail arrow_drop_down This overview shows data of campaigns execut…" at bounding box center [431, 130] width 668 height 119
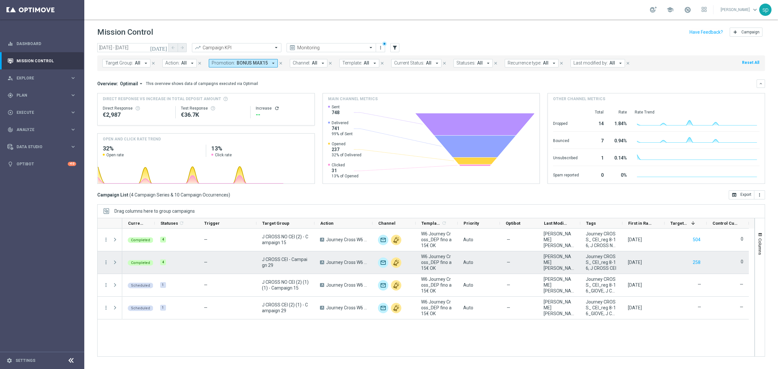
click at [115, 261] on span "Press SPACE to select this row." at bounding box center [115, 262] width 6 height 5
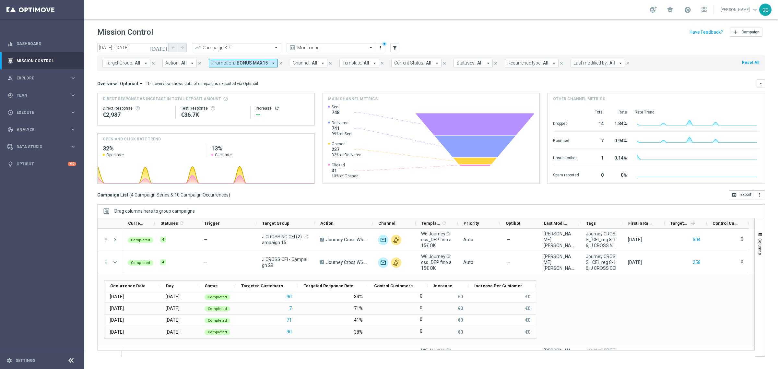
click at [219, 62] on span "Promotion:" at bounding box center [223, 63] width 23 height 6
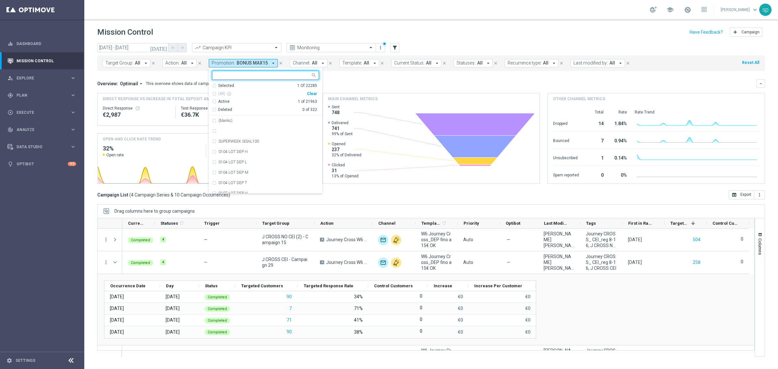
click at [0, 0] on div "Clear" at bounding box center [0, 0] width 0 height 0
click at [262, 80] on ng-select "Selected 0 Of 22285 (All) info_outline Clear Active 0 of 21963 Deleted 0 of 322…" at bounding box center [265, 132] width 113 height 123
click at [253, 73] on input "text" at bounding box center [263, 76] width 95 height 6
click at [228, 77] on input "bonusmax" at bounding box center [263, 76] width 95 height 6
click at [255, 122] on div "BONUS MAX10" at bounding box center [269, 121] width 101 height 4
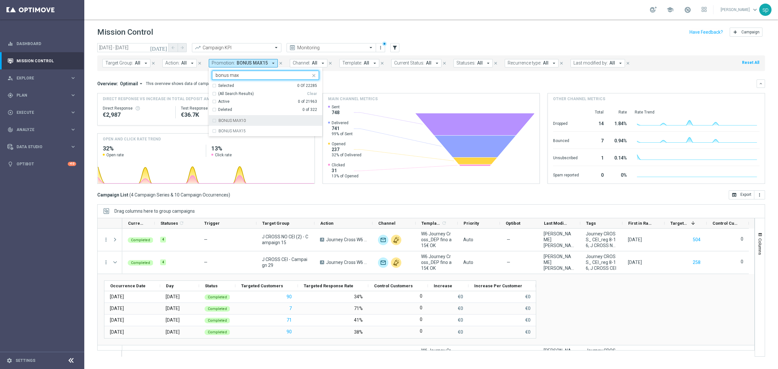
type input "bonus max"
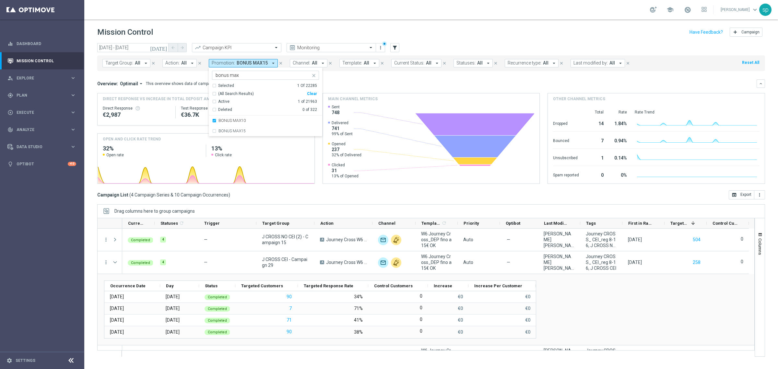
click at [349, 81] on div "Overview: Optimail arrow_drop_down This overview shows data of campaigns execut…" at bounding box center [426, 84] width 659 height 6
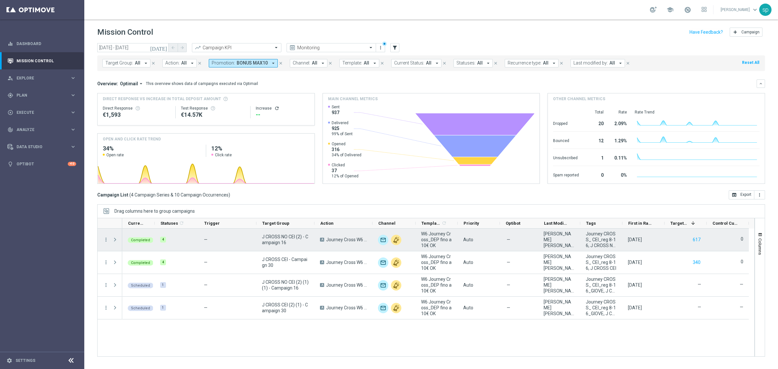
click at [116, 241] on span at bounding box center [115, 239] width 6 height 5
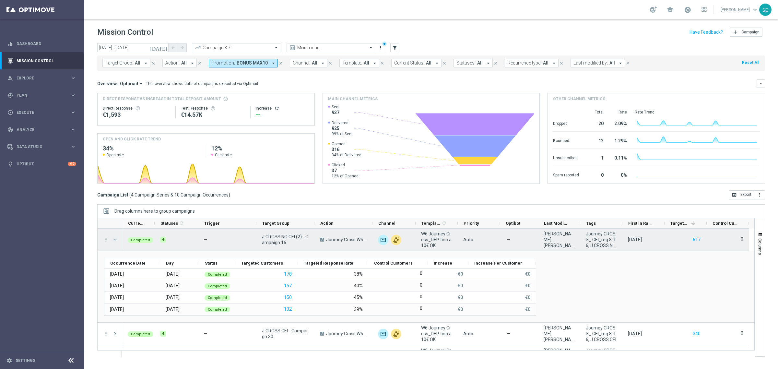
click at [117, 239] on span at bounding box center [115, 239] width 6 height 5
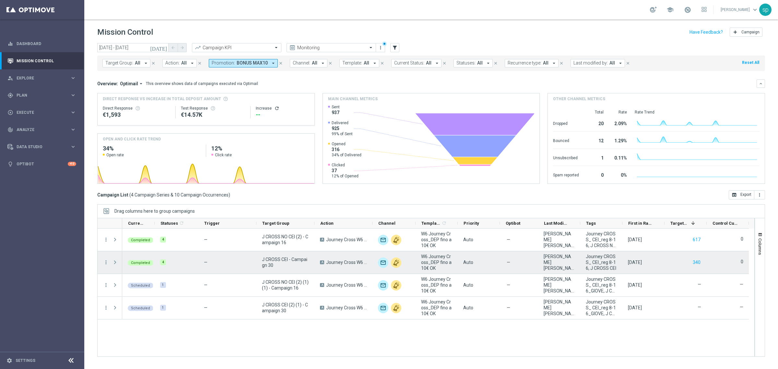
click at [115, 262] on span at bounding box center [115, 262] width 6 height 5
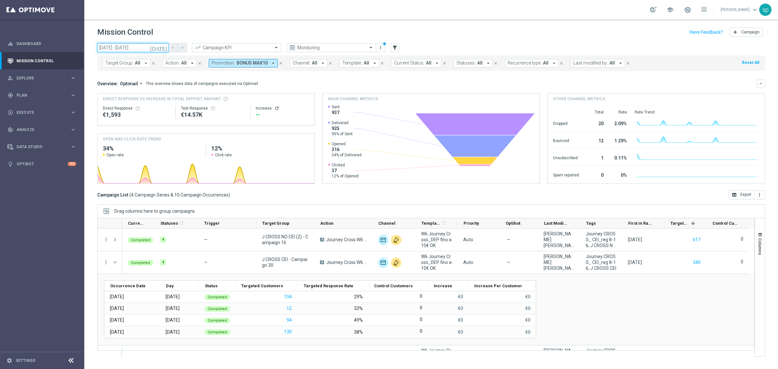
click at [140, 43] on input "03 Sep 2025 - 05 Oct 2025" at bounding box center [132, 47] width 71 height 9
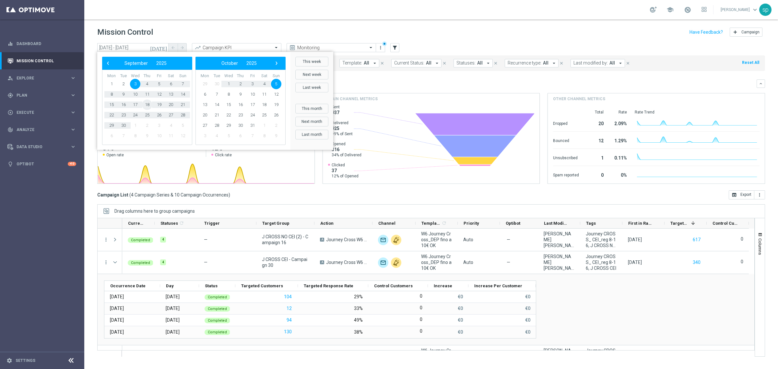
click at [145, 107] on span "18" at bounding box center [147, 105] width 10 height 10
click at [277, 83] on span "5" at bounding box center [276, 84] width 10 height 10
type input "18 Sep 2025 - 05 Oct 2025"
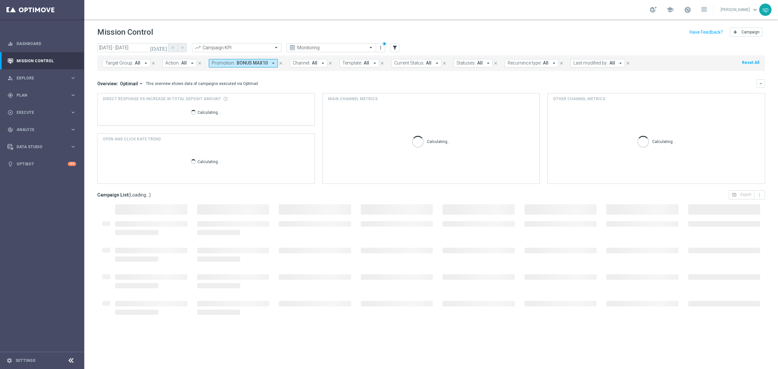
click at [263, 62] on span "BONUS MAX10" at bounding box center [252, 63] width 31 height 6
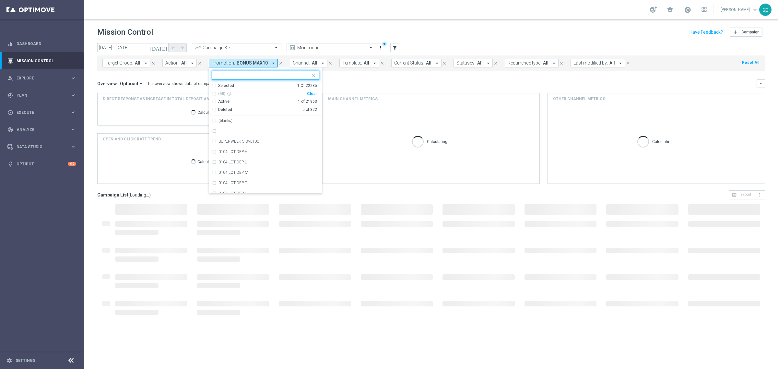
click at [0, 0] on div "Clear" at bounding box center [0, 0] width 0 height 0
click at [355, 71] on div "Target Group: All arrow_drop_down close Action: All arrow_drop_down close Promo…" at bounding box center [431, 63] width 668 height 16
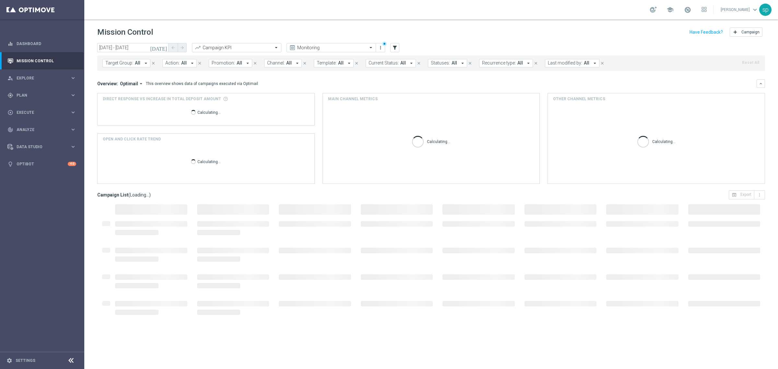
click at [325, 80] on div "Overview: Optimail arrow_drop_down This overview shows data of campaigns execut…" at bounding box center [431, 83] width 668 height 8
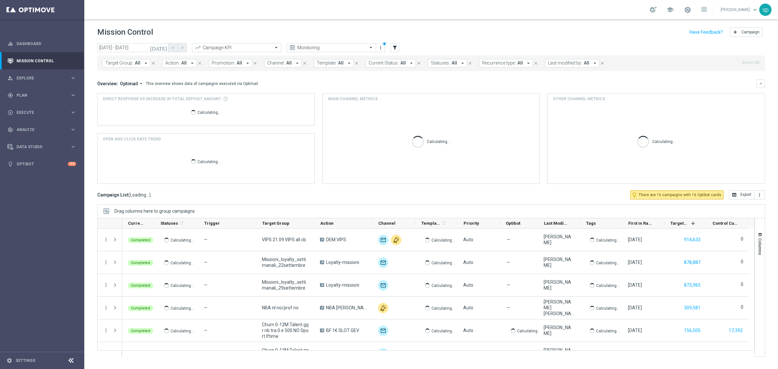
click at [237, 65] on span "All" at bounding box center [240, 63] width 6 height 6
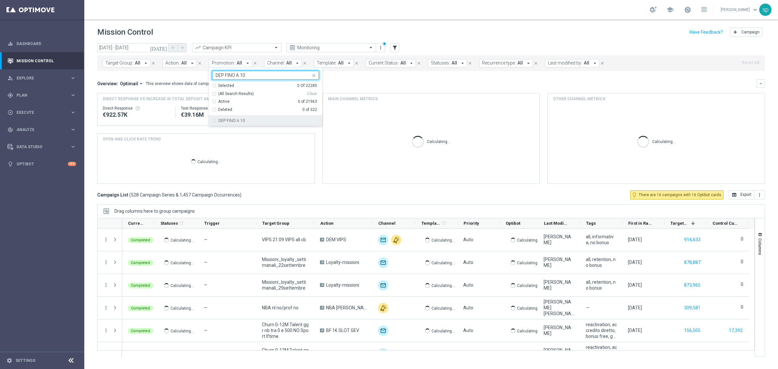
click at [239, 120] on label "DEP FINO A 10" at bounding box center [232, 121] width 26 height 4
type input "DEP FINO A 10"
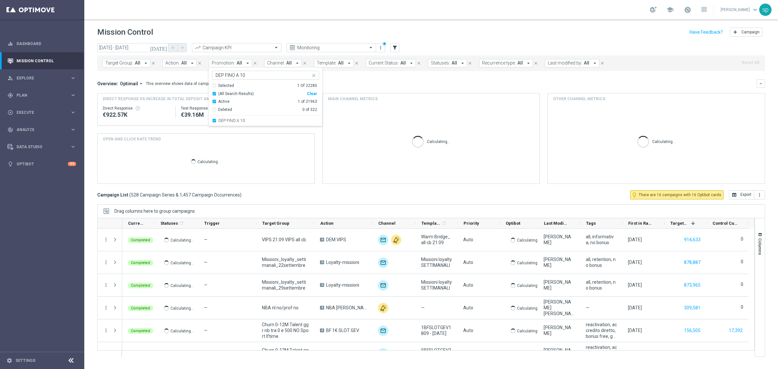
click at [331, 87] on div "Overview: Optimail arrow_drop_down This overview shows data of campaigns execut…" at bounding box center [431, 83] width 668 height 8
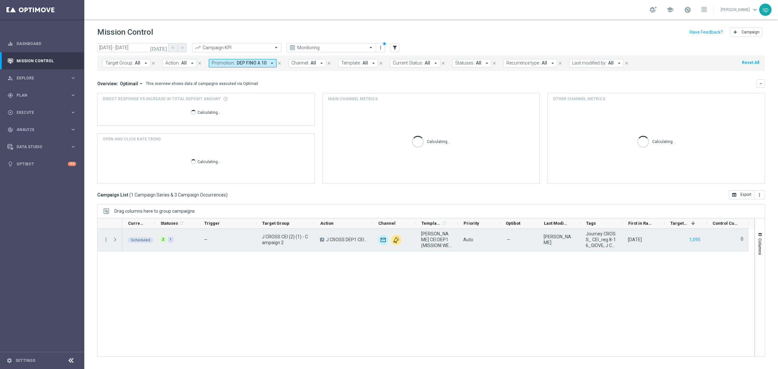
click at [114, 239] on span "Press SPACE to select this row." at bounding box center [115, 239] width 6 height 5
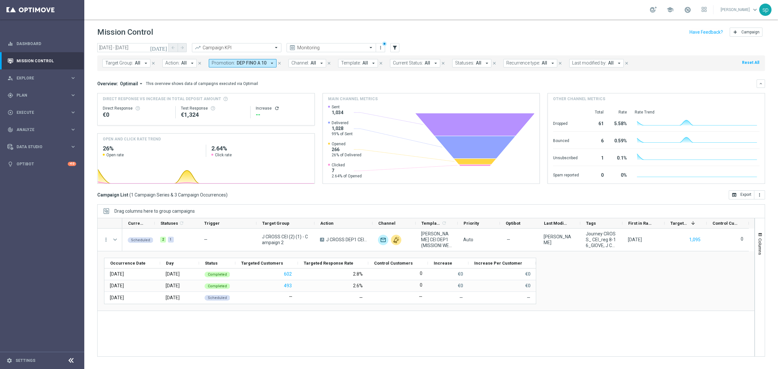
click at [235, 59] on button "Promotion: DEP FINO A 10 arrow_drop_down" at bounding box center [243, 63] width 68 height 8
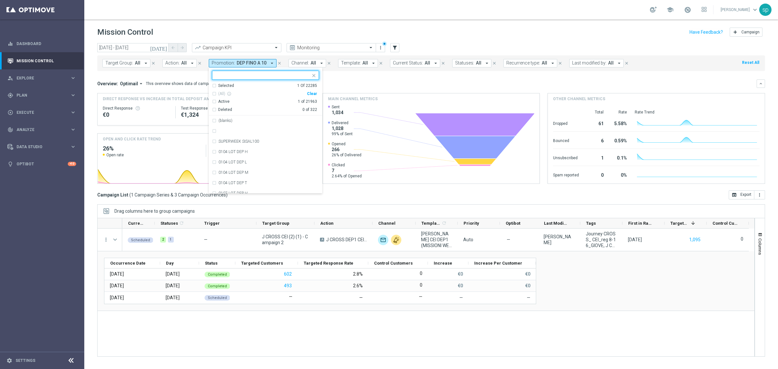
click at [0, 0] on div "Clear" at bounding box center [0, 0] width 0 height 0
drag, startPoint x: 251, startPoint y: 64, endPoint x: 330, endPoint y: 83, distance: 80.9
click at [263, 65] on span "DEP FINO A 10" at bounding box center [252, 63] width 30 height 6
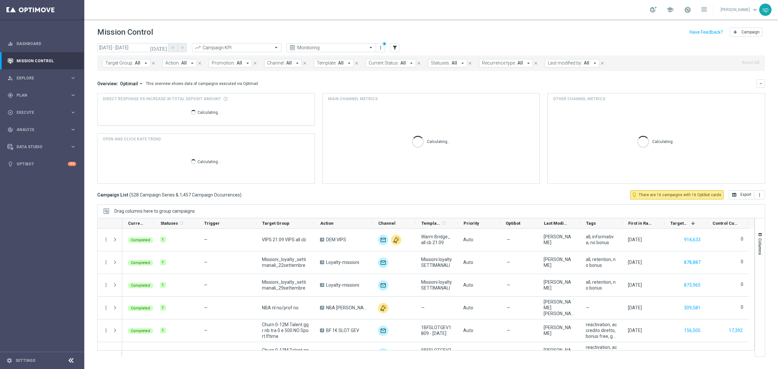
click at [337, 79] on div "Overview: Optimail arrow_drop_down This overview shows data of campaigns execut…" at bounding box center [431, 83] width 668 height 8
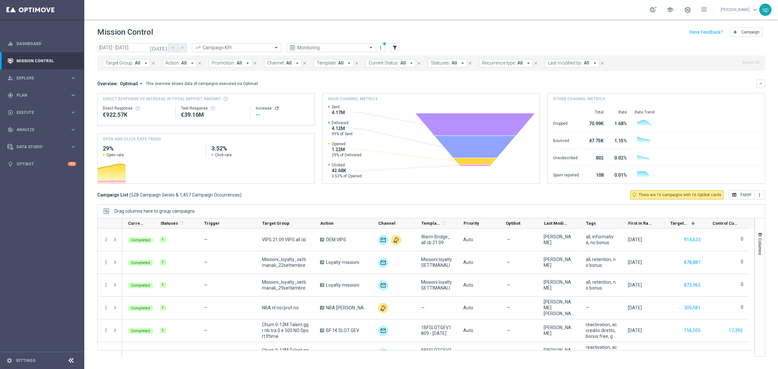
click at [233, 64] on button "Promotion: All arrow_drop_down" at bounding box center [230, 63] width 43 height 8
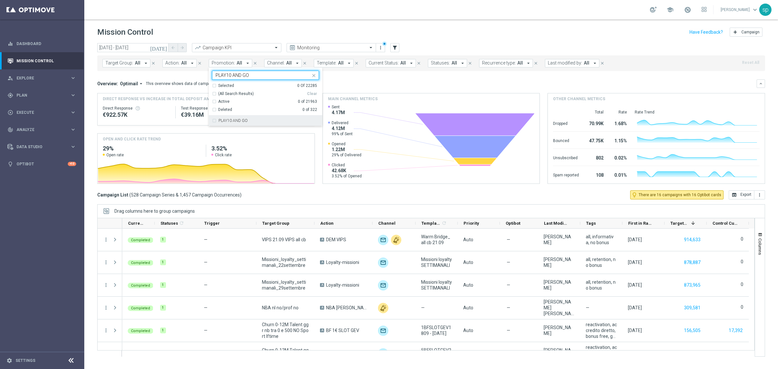
click at [248, 119] on div "PLAY10 AND GO" at bounding box center [269, 121] width 101 height 4
type input "PLAY10 AND GO"
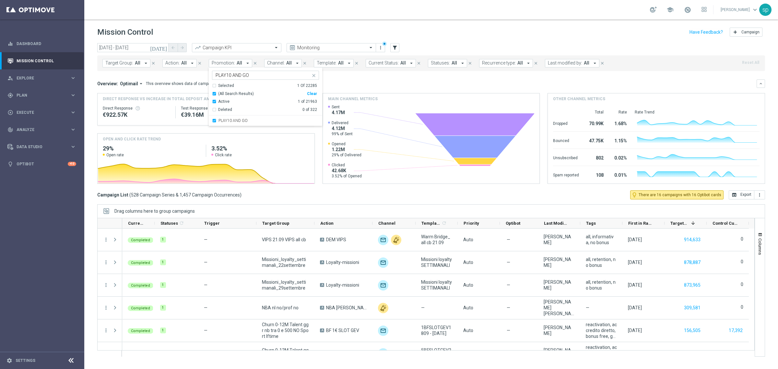
click at [328, 90] on div "Overview: Optimail arrow_drop_down This overview shows data of campaigns execut…" at bounding box center [431, 131] width 668 height 104
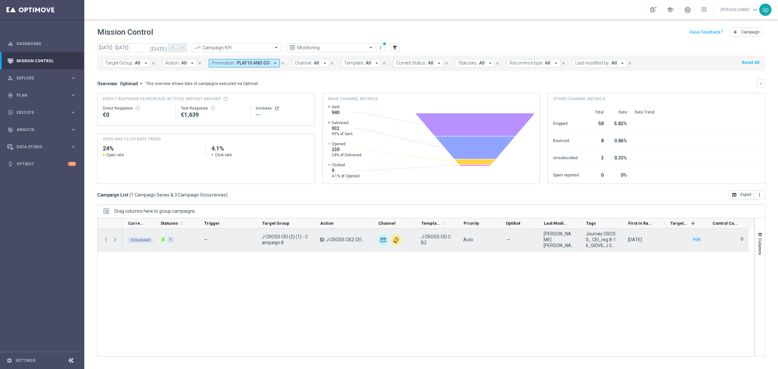
click at [115, 241] on span at bounding box center [115, 239] width 6 height 5
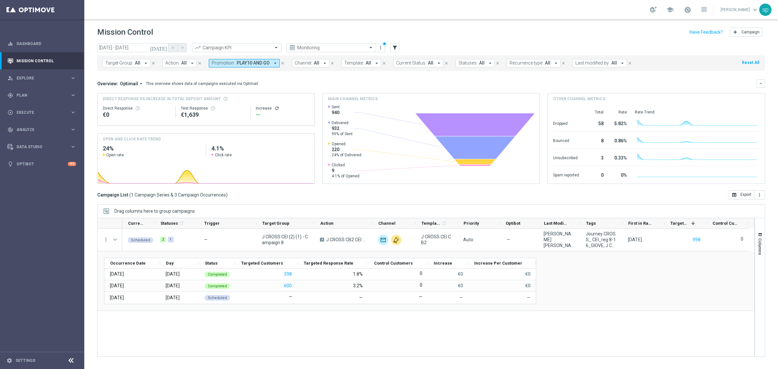
click at [264, 70] on div "Target Group: All arrow_drop_down close Action: All arrow_drop_down close Promo…" at bounding box center [431, 63] width 668 height 16
click at [264, 64] on span "PLAY10 AND GO" at bounding box center [253, 63] width 33 height 6
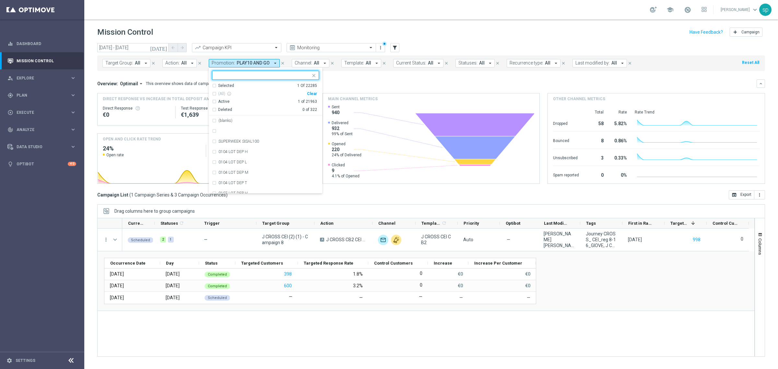
click at [305, 95] on div "(All) info_outline" at bounding box center [259, 94] width 95 height 6
click at [0, 0] on div "Clear" at bounding box center [0, 0] width 0 height 0
click at [339, 79] on mini-dashboard "Overview: Optimail arrow_drop_down This overview shows data of campaigns execut…" at bounding box center [431, 130] width 668 height 119
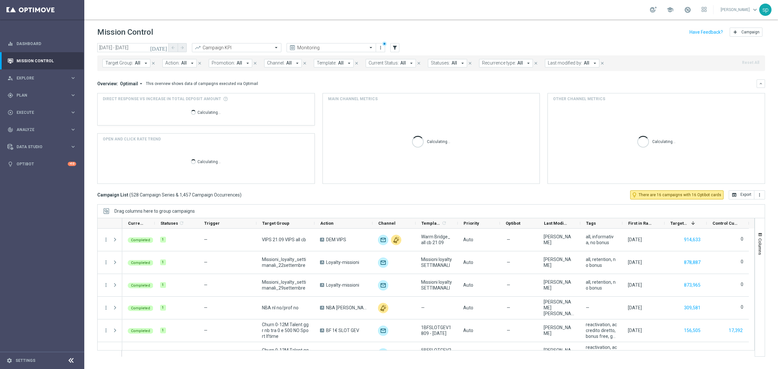
click at [232, 66] on button "Promotion: All arrow_drop_down" at bounding box center [230, 63] width 43 height 8
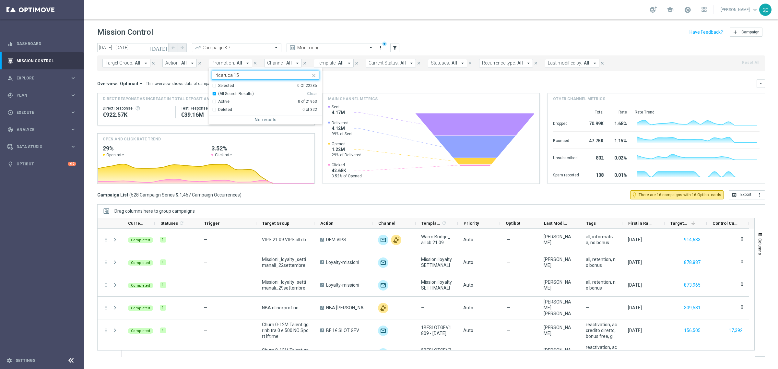
click at [227, 73] on input "ricaruca 15" at bounding box center [263, 76] width 95 height 6
click at [251, 129] on div "RICARICA 15" at bounding box center [269, 131] width 101 height 4
type input "ricarica 15"
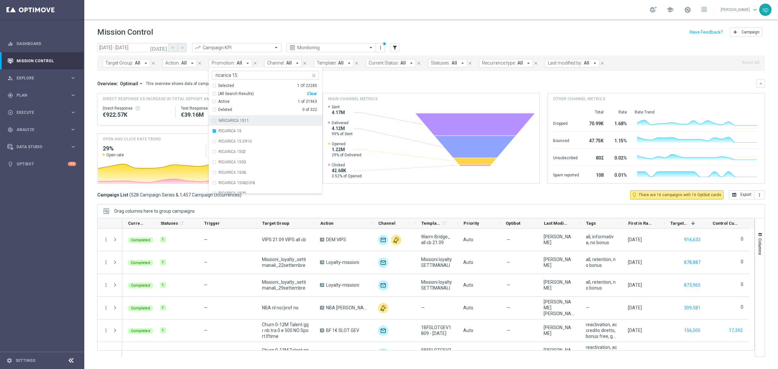
click at [339, 72] on mini-dashboard "Overview: Optimail arrow_drop_down This overview shows data of campaigns execut…" at bounding box center [431, 130] width 668 height 119
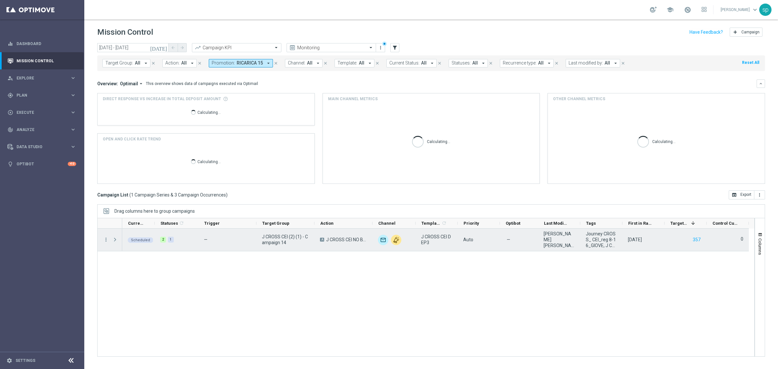
click at [113, 241] on span at bounding box center [115, 239] width 6 height 5
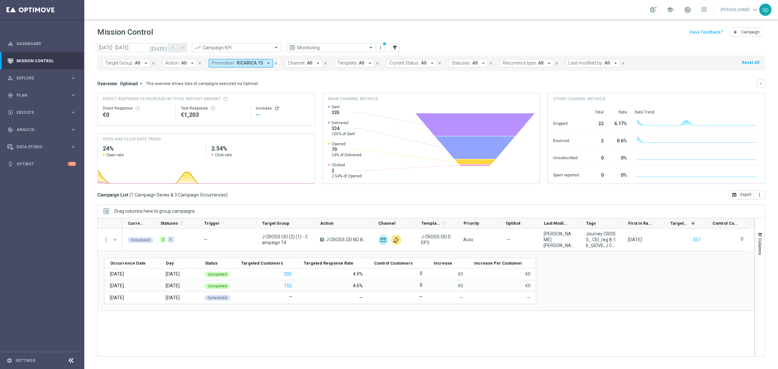
click at [266, 64] on icon "arrow_drop_down" at bounding box center [269, 63] width 6 height 6
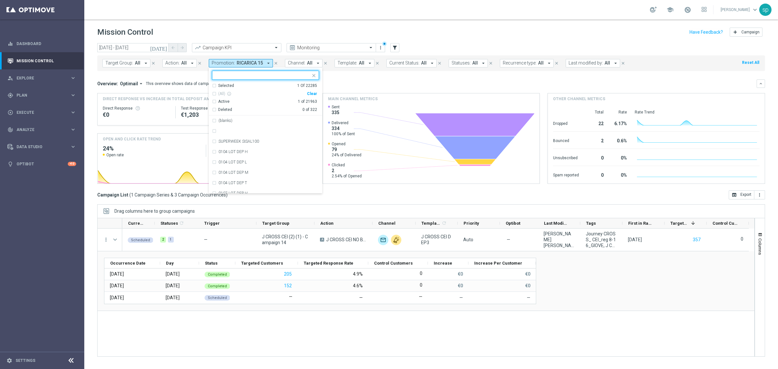
click at [0, 0] on div "Clear" at bounding box center [0, 0] width 0 height 0
click at [342, 79] on mini-dashboard "Overview: Optimail arrow_drop_down This overview shows data of campaigns execut…" at bounding box center [431, 130] width 668 height 119
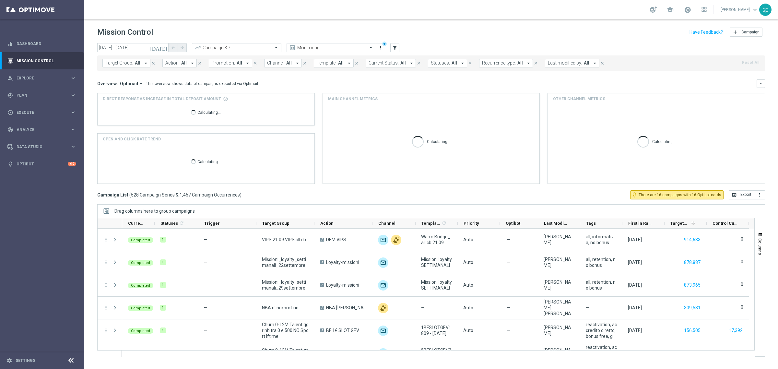
click at [233, 65] on button "Promotion: All arrow_drop_down" at bounding box center [230, 63] width 43 height 8
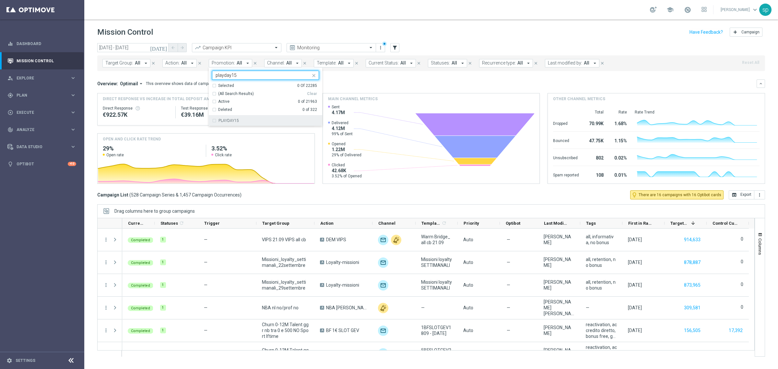
click at [250, 119] on div "PLAYDAY15" at bounding box center [269, 121] width 101 height 4
type input "playday15"
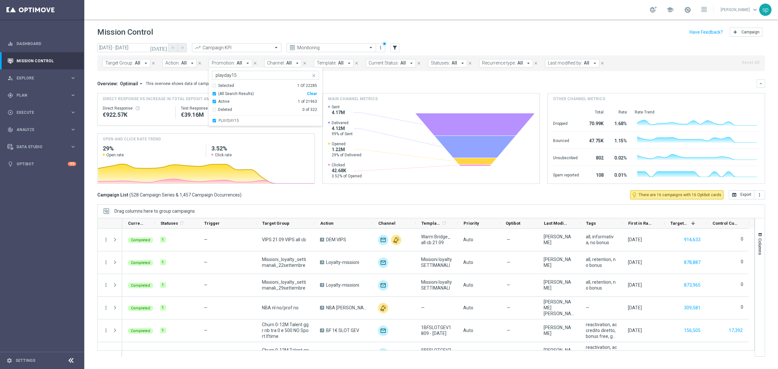
click at [344, 78] on mini-dashboard "Overview: Optimail arrow_drop_down This overview shows data of campaigns execut…" at bounding box center [431, 130] width 668 height 119
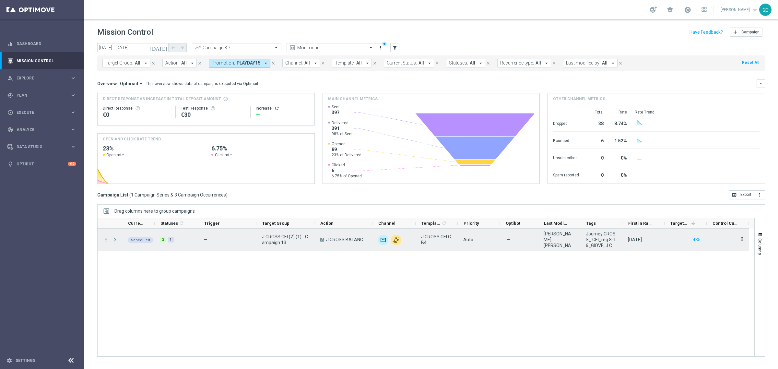
click at [114, 240] on span at bounding box center [115, 239] width 6 height 5
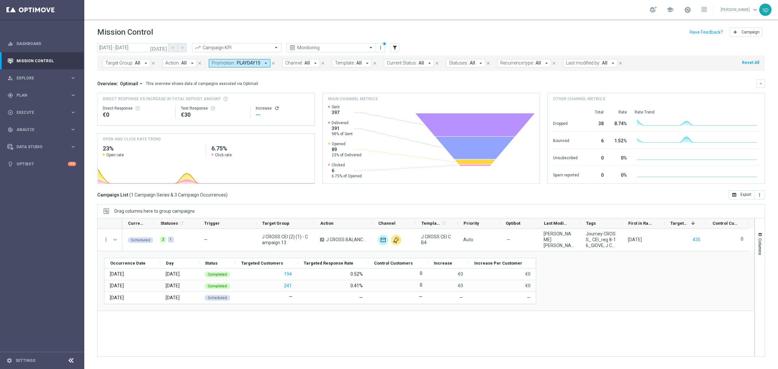
click at [266, 59] on button "Promotion: PLAYDAY15 arrow_drop_down" at bounding box center [240, 63] width 62 height 8
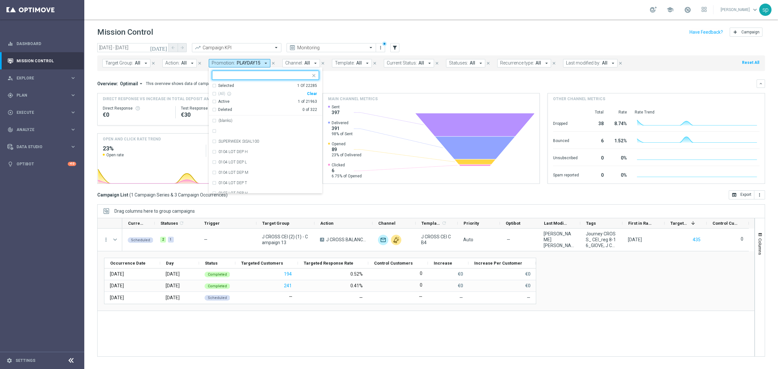
click at [0, 0] on div "Clear" at bounding box center [0, 0] width 0 height 0
click at [361, 75] on mini-dashboard "Overview: Optimail arrow_drop_down This overview shows data of campaigns execut…" at bounding box center [431, 130] width 668 height 119
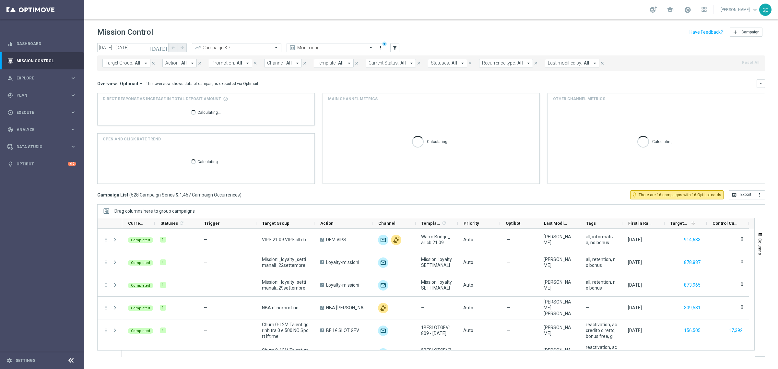
click at [239, 63] on span "All" at bounding box center [240, 63] width 6 height 6
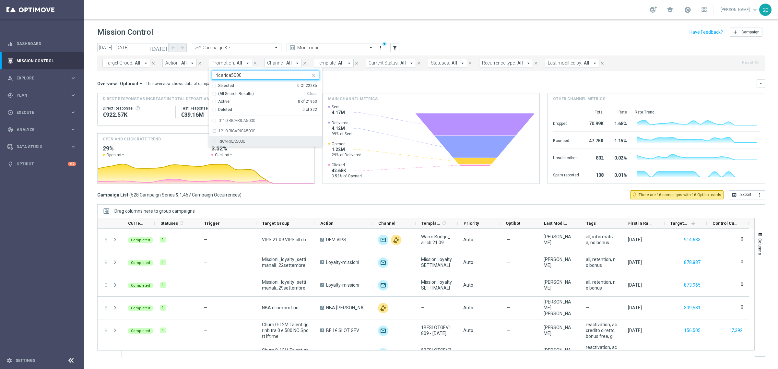
click at [243, 144] on div "RICARICA5000" at bounding box center [265, 141] width 107 height 10
type input "ricarica5000"
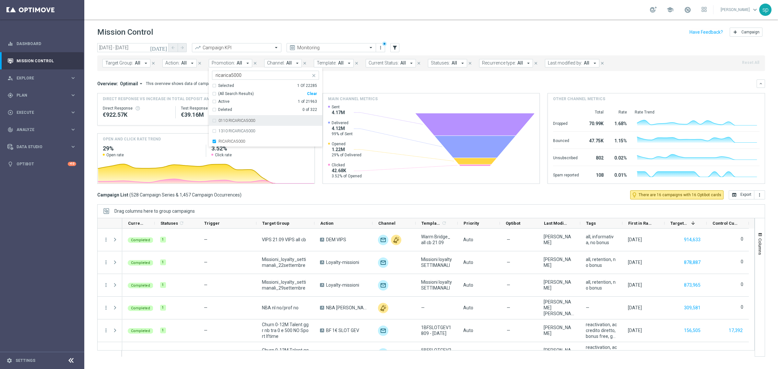
click at [339, 87] on div "Overview: Optimail arrow_drop_down This overview shows data of campaigns execut…" at bounding box center [431, 83] width 668 height 8
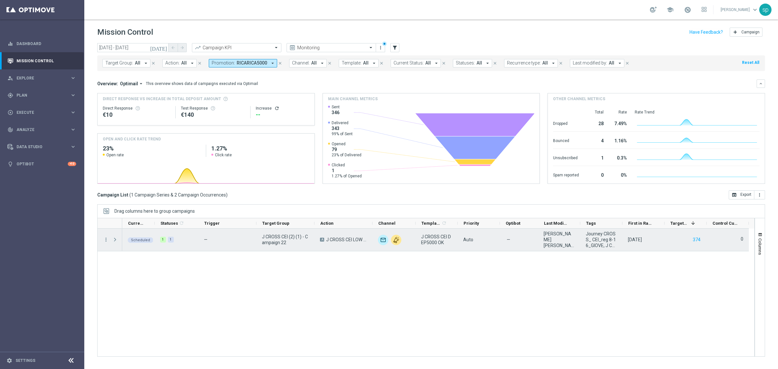
click at [115, 241] on span at bounding box center [115, 239] width 6 height 5
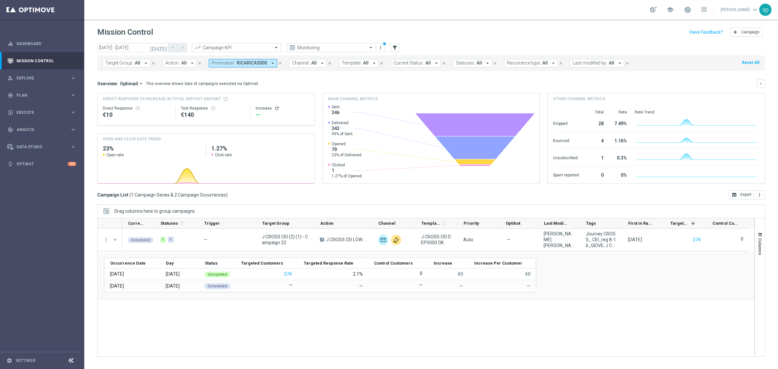
click at [261, 55] on div "Target Group: All arrow_drop_down close Action: All arrow_drop_down close Promo…" at bounding box center [431, 63] width 668 height 16
click at [266, 64] on button "Promotion: RICARICA5000 arrow_drop_down" at bounding box center [243, 63] width 68 height 8
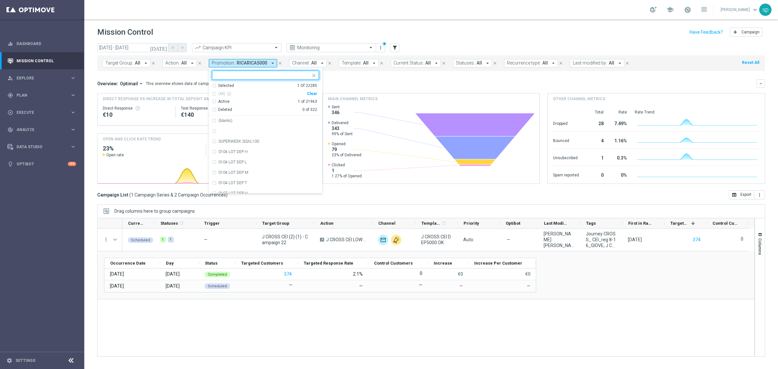
click at [315, 97] on div "Active 1 of 21963" at bounding box center [264, 100] width 105 height 8
click at [0, 0] on div "Clear" at bounding box center [0, 0] width 0 height 0
click at [332, 83] on div "Overview: Optimail arrow_drop_down This overview shows data of campaigns execut…" at bounding box center [426, 84] width 659 height 6
click at [310, 93] on div "Direct Response VS Increase In Total Deposit Amount Direct Response €10 Test Re…" at bounding box center [206, 109] width 217 height 32
click at [340, 76] on mini-dashboard "Overview: Optimail arrow_drop_down This overview shows data of campaigns execut…" at bounding box center [431, 130] width 668 height 119
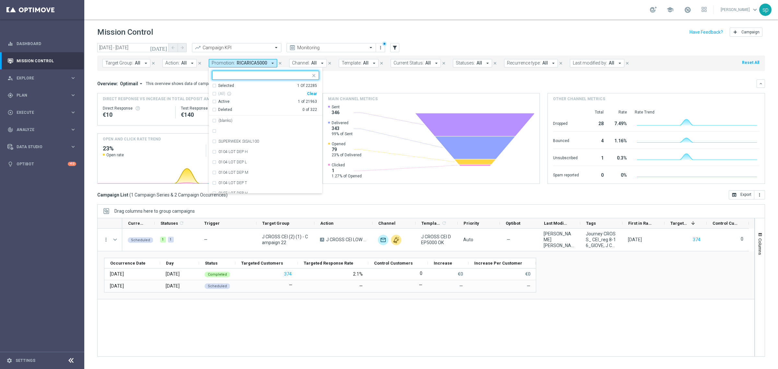
click at [385, 86] on div "Overview: Optimail arrow_drop_down This overview shows data of campaigns execut…" at bounding box center [426, 84] width 659 height 6
click at [345, 86] on div "Overview: Optimail arrow_drop_down This overview shows data of campaigns execut…" at bounding box center [426, 84] width 659 height 6
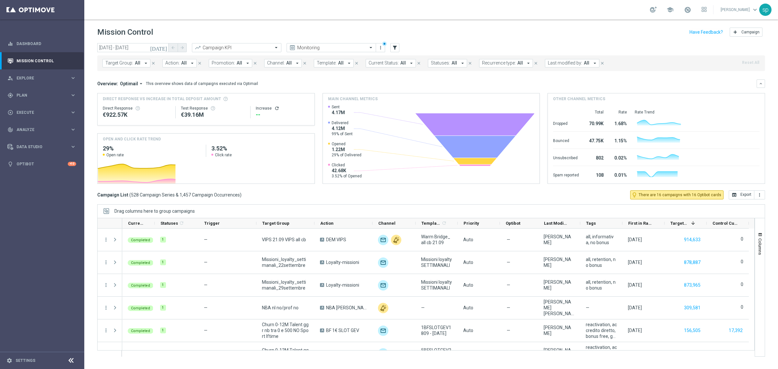
click at [234, 66] on button "Promotion: All arrow_drop_down" at bounding box center [230, 63] width 43 height 8
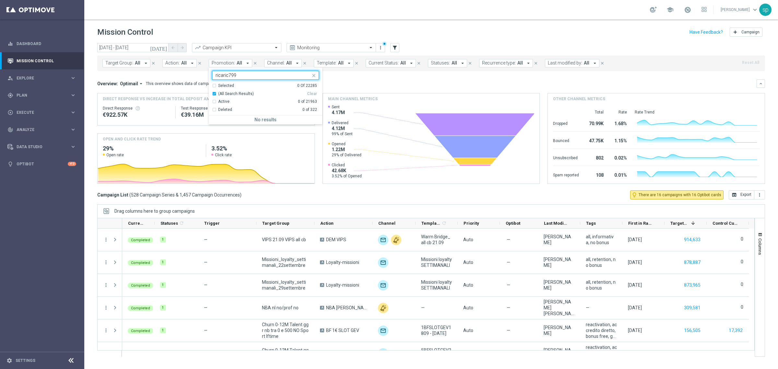
click at [226, 77] on input "ricaric799" at bounding box center [263, 76] width 95 height 6
click at [245, 77] on input "ricaricA799" at bounding box center [263, 76] width 95 height 6
click at [252, 159] on div "RICARICA7000" at bounding box center [265, 162] width 107 height 10
type input "ricaricA7"
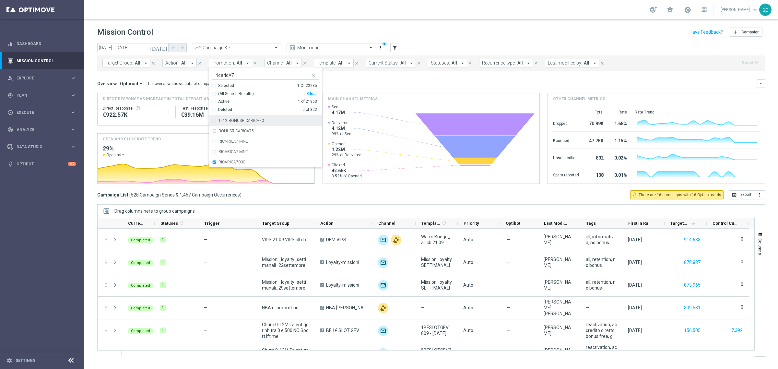
click at [336, 87] on div "Overview: Optimail arrow_drop_down This overview shows data of campaigns execut…" at bounding box center [431, 83] width 668 height 8
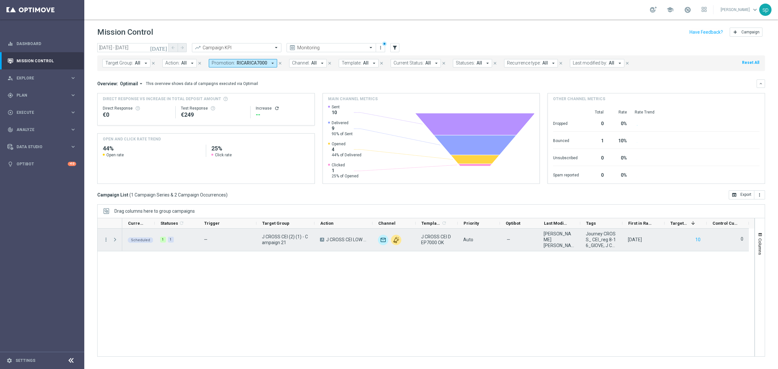
click at [113, 240] on span at bounding box center [115, 239] width 6 height 5
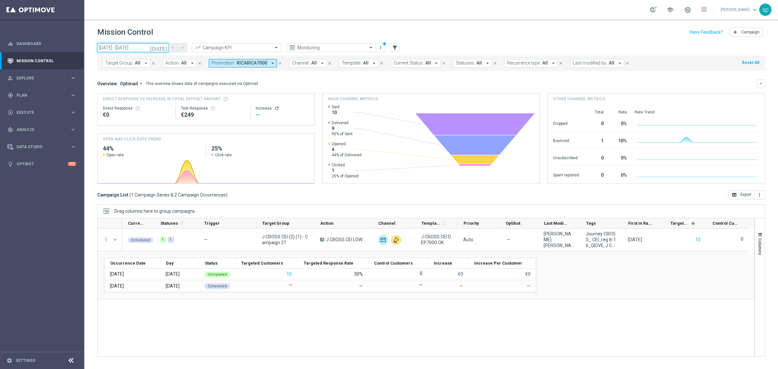
click at [127, 46] on input "18 Sep 2025 - 05 Oct 2025" at bounding box center [132, 47] width 71 height 9
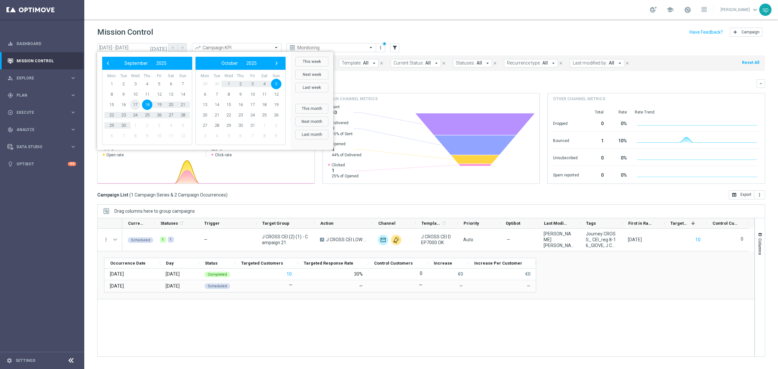
click at [133, 106] on span "17" at bounding box center [135, 105] width 10 height 10
click at [273, 80] on span "5" at bounding box center [276, 84] width 10 height 10
type input "[DATE] - [DATE]"
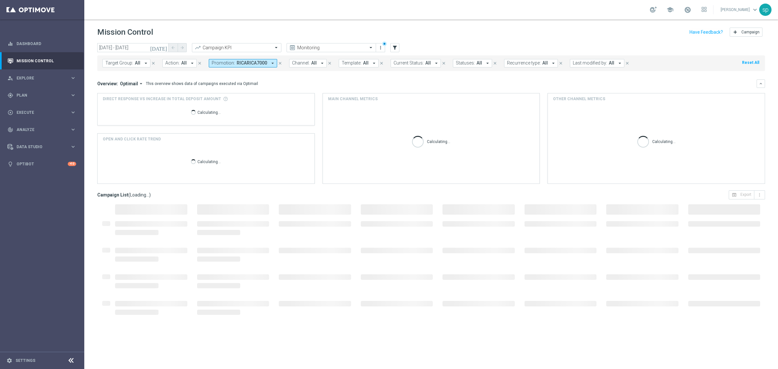
click at [242, 59] on button "Promotion: RICARICA7000 arrow_drop_down" at bounding box center [243, 63] width 68 height 8
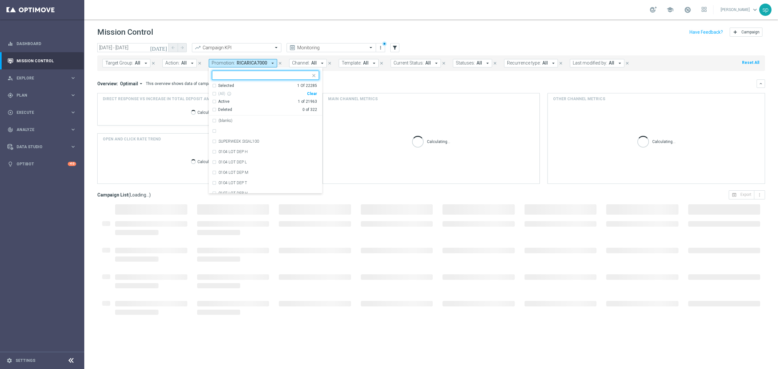
click at [0, 0] on div "Clear" at bounding box center [0, 0] width 0 height 0
click at [340, 73] on mini-dashboard "Overview: Optimail arrow_drop_down This overview shows data of campaigns execut…" at bounding box center [431, 130] width 668 height 119
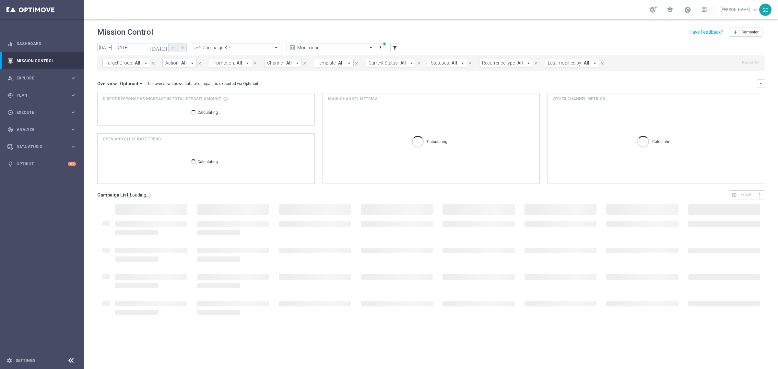
click at [232, 64] on button "Promotion: All arrow_drop_down" at bounding box center [230, 63] width 43 height 8
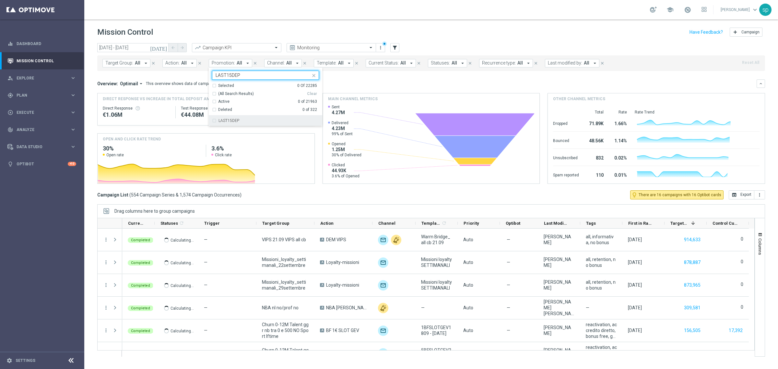
click at [246, 120] on div "LAST15DEP" at bounding box center [269, 121] width 101 height 4
type input "LAST15DEP"
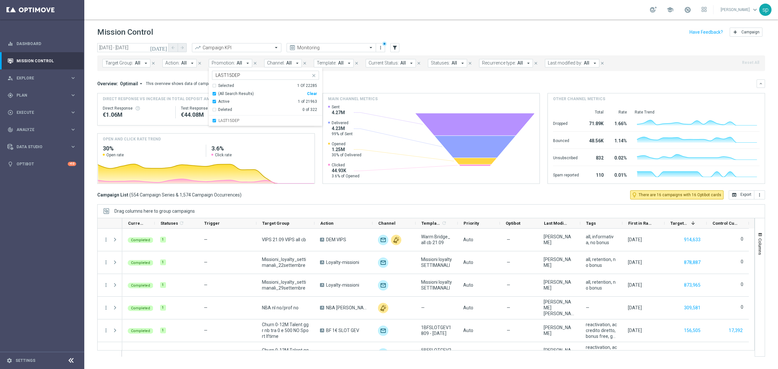
click at [353, 79] on div "Overview: Optimail arrow_drop_down This overview shows data of campaigns execut…" at bounding box center [431, 83] width 668 height 8
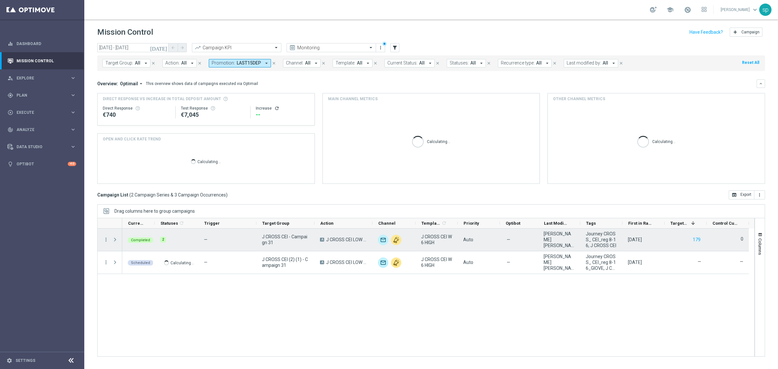
click at [115, 240] on span "Press SPACE to select this row." at bounding box center [115, 239] width 6 height 5
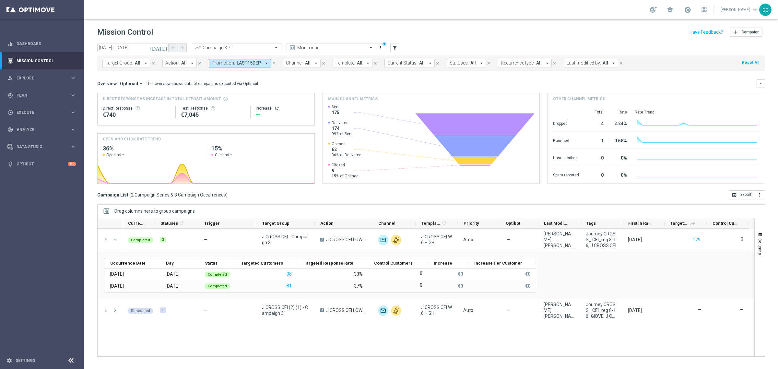
click at [257, 59] on button "Promotion: LAST15DEP arrow_drop_down" at bounding box center [240, 63] width 62 height 8
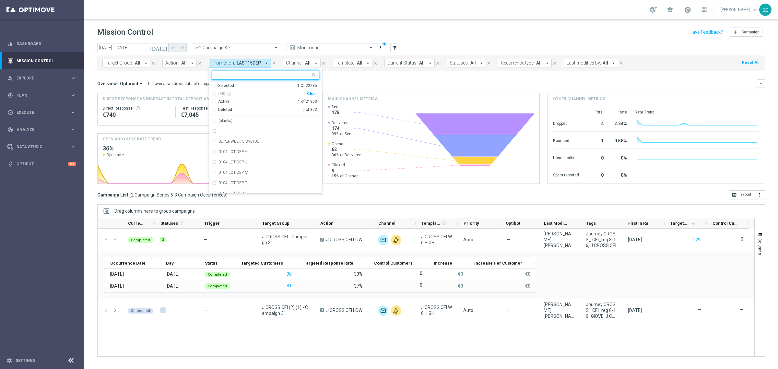
click at [0, 0] on div "Clear" at bounding box center [0, 0] width 0 height 0
click at [263, 72] on div at bounding box center [261, 75] width 98 height 8
click at [253, 123] on div "LAST10DEP" at bounding box center [265, 120] width 107 height 10
type input "LAST10"
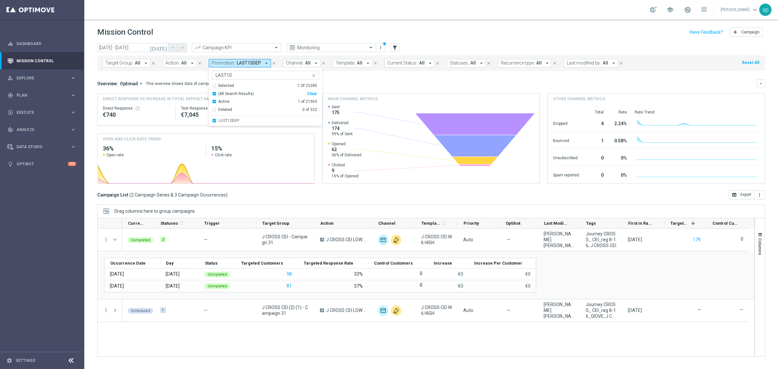
click at [370, 82] on div "Overview: Optimail arrow_drop_down This overview shows data of campaigns execut…" at bounding box center [426, 84] width 659 height 6
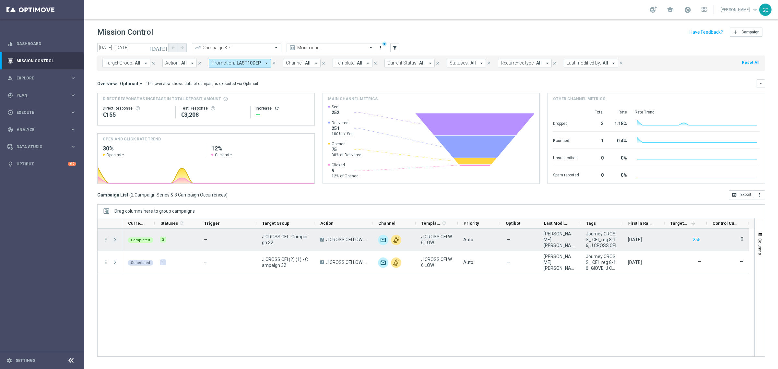
click at [114, 242] on span at bounding box center [115, 239] width 6 height 5
